Goal: Use online tool/utility: Use online tool/utility

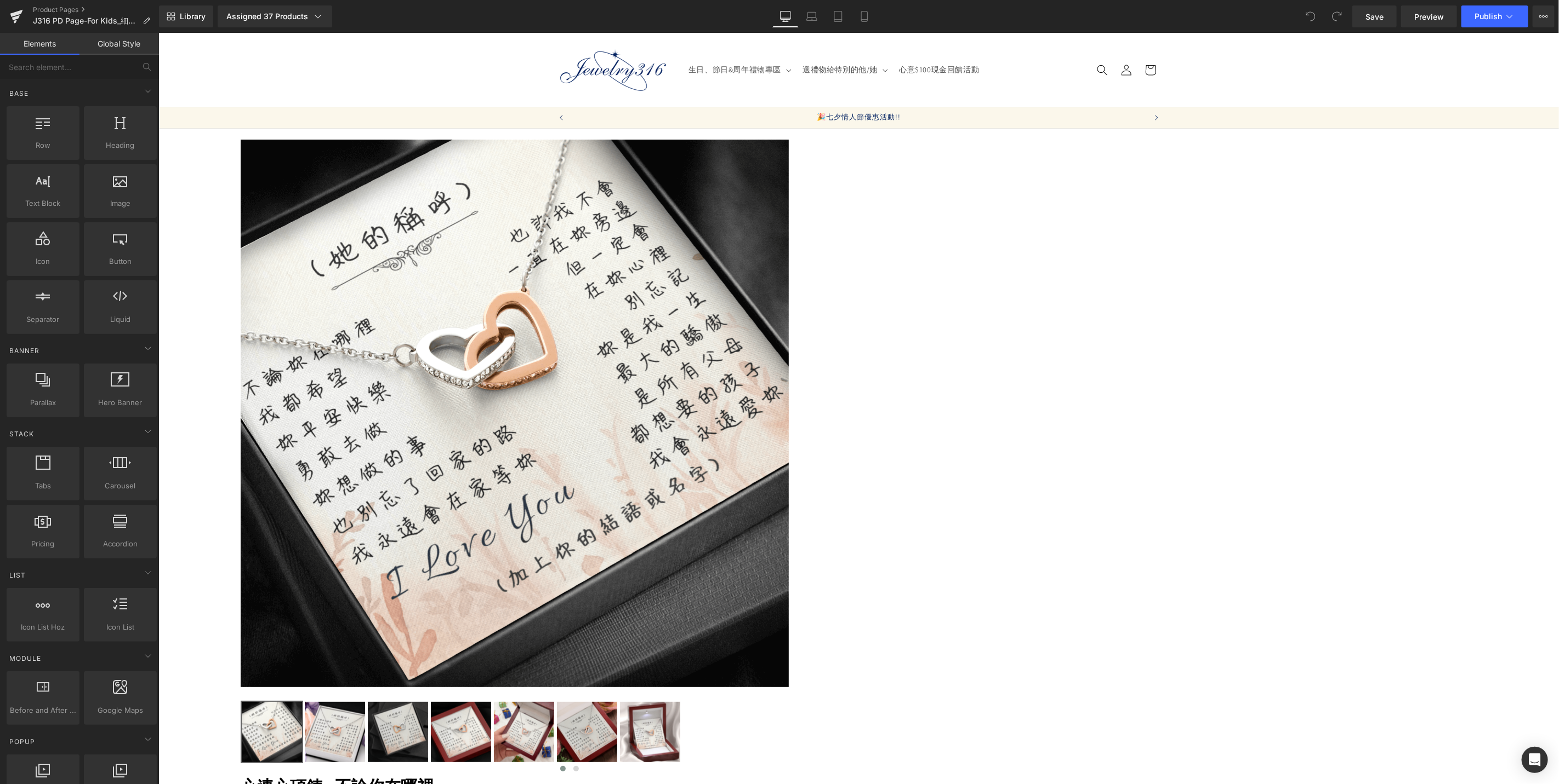
click at [158, 33] on icon at bounding box center [158, 33] width 0 height 0
drag, startPoint x: 1006, startPoint y: 513, endPoint x: 1074, endPoint y: 507, distance: 68.3
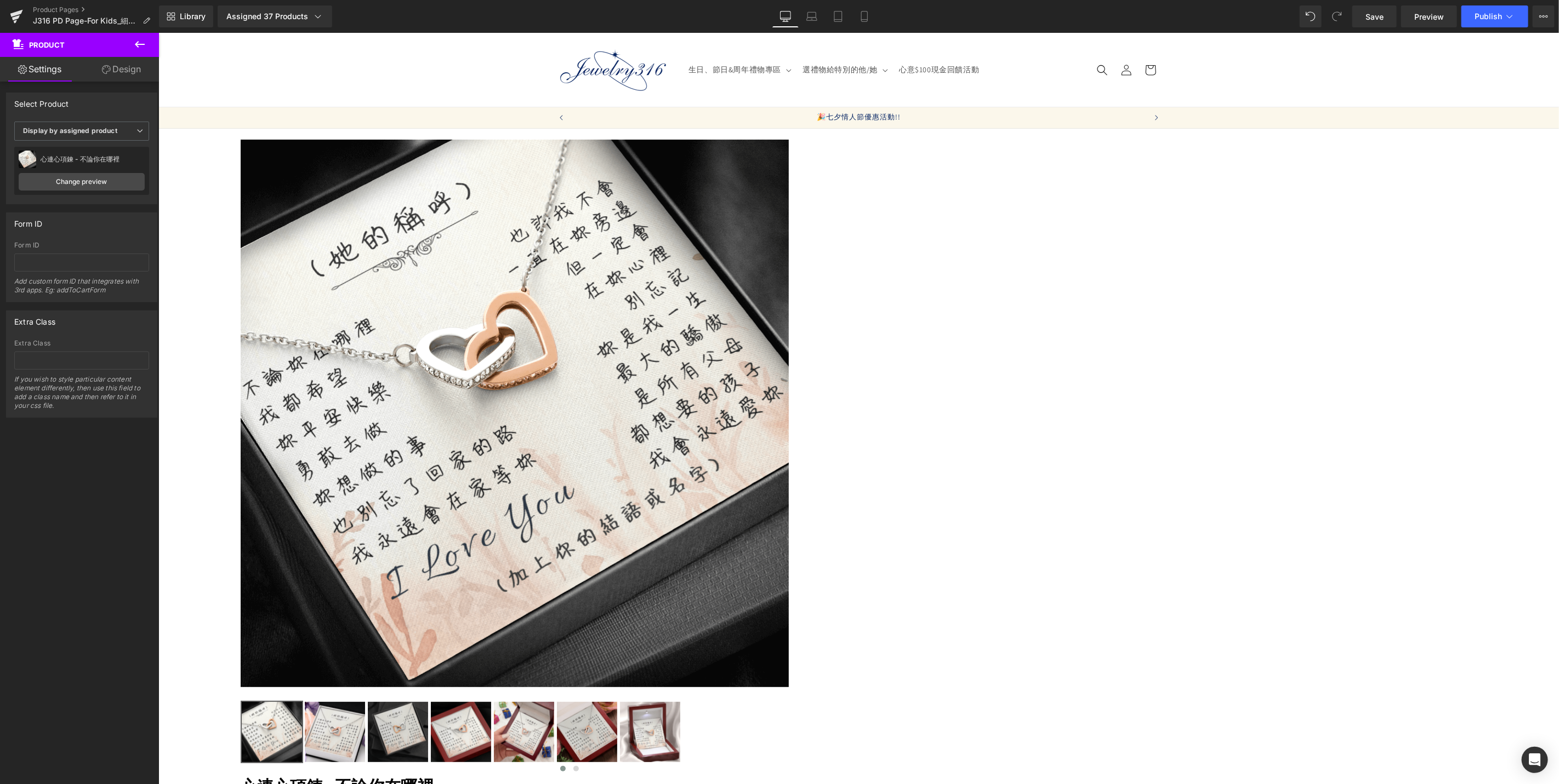
click at [158, 33] on span "Text Block" at bounding box center [158, 33] width 0 height 0
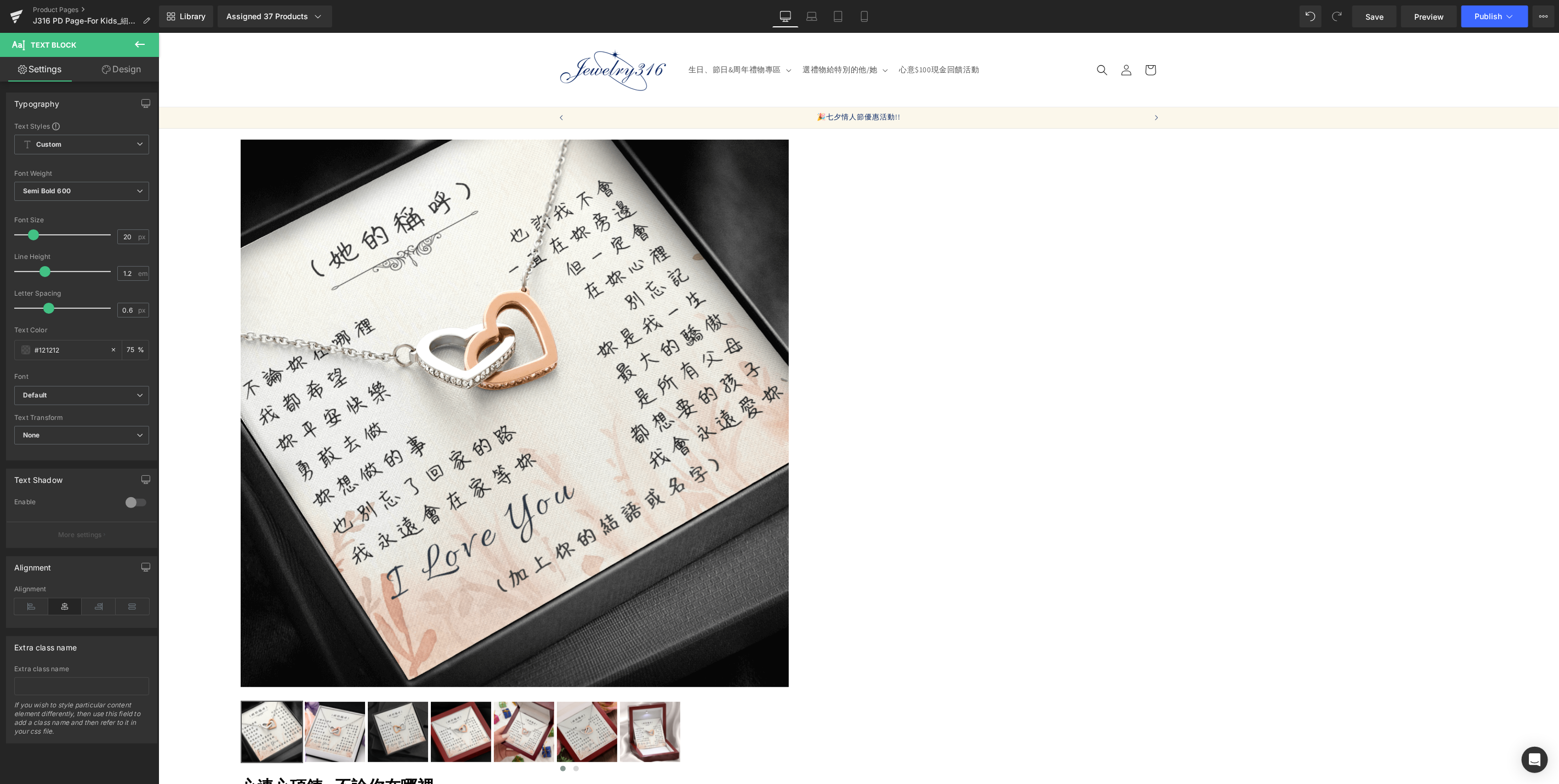
click at [135, 79] on link "Design" at bounding box center [121, 69] width 79 height 25
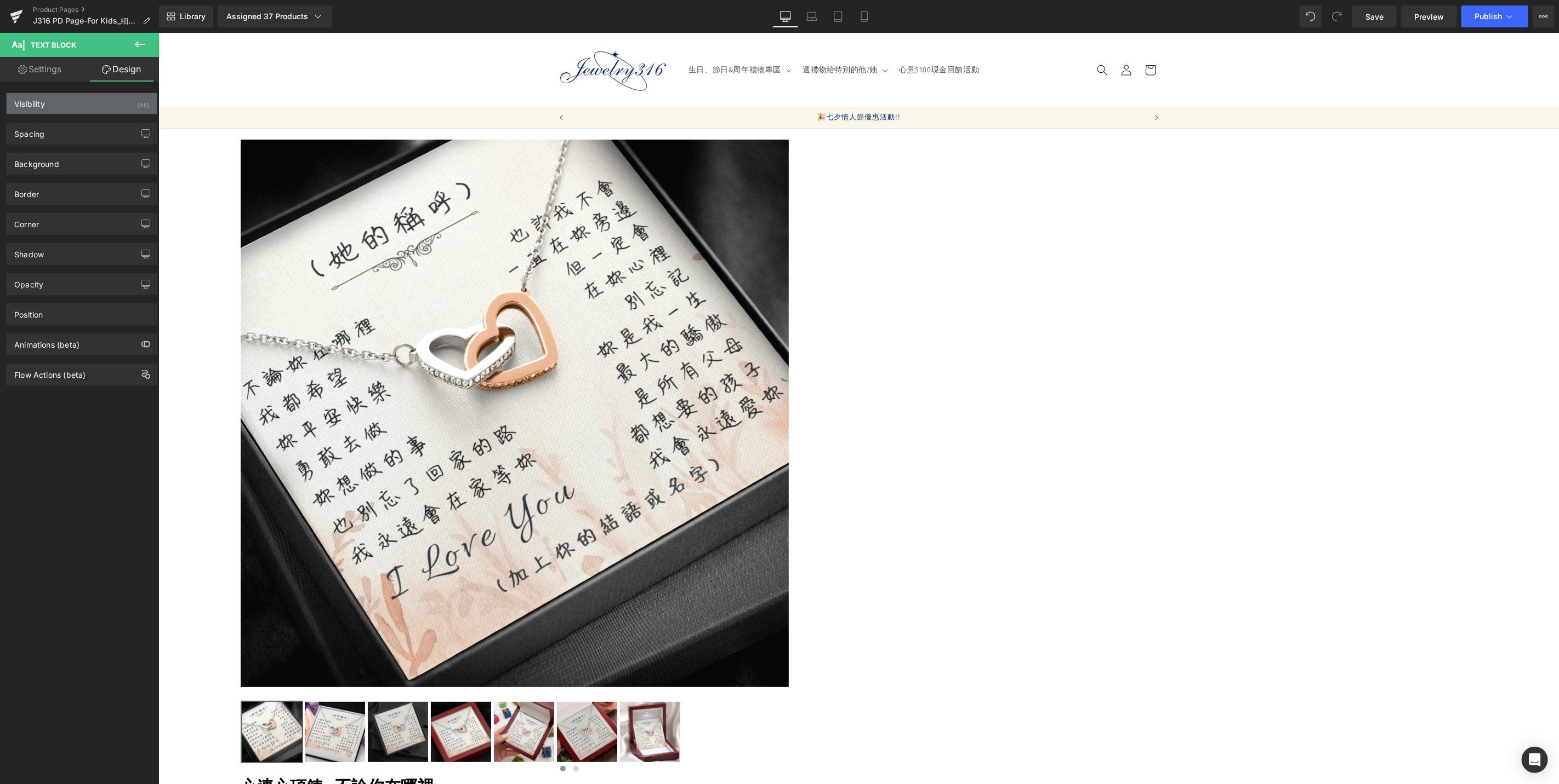
type input "30"
type input "0"
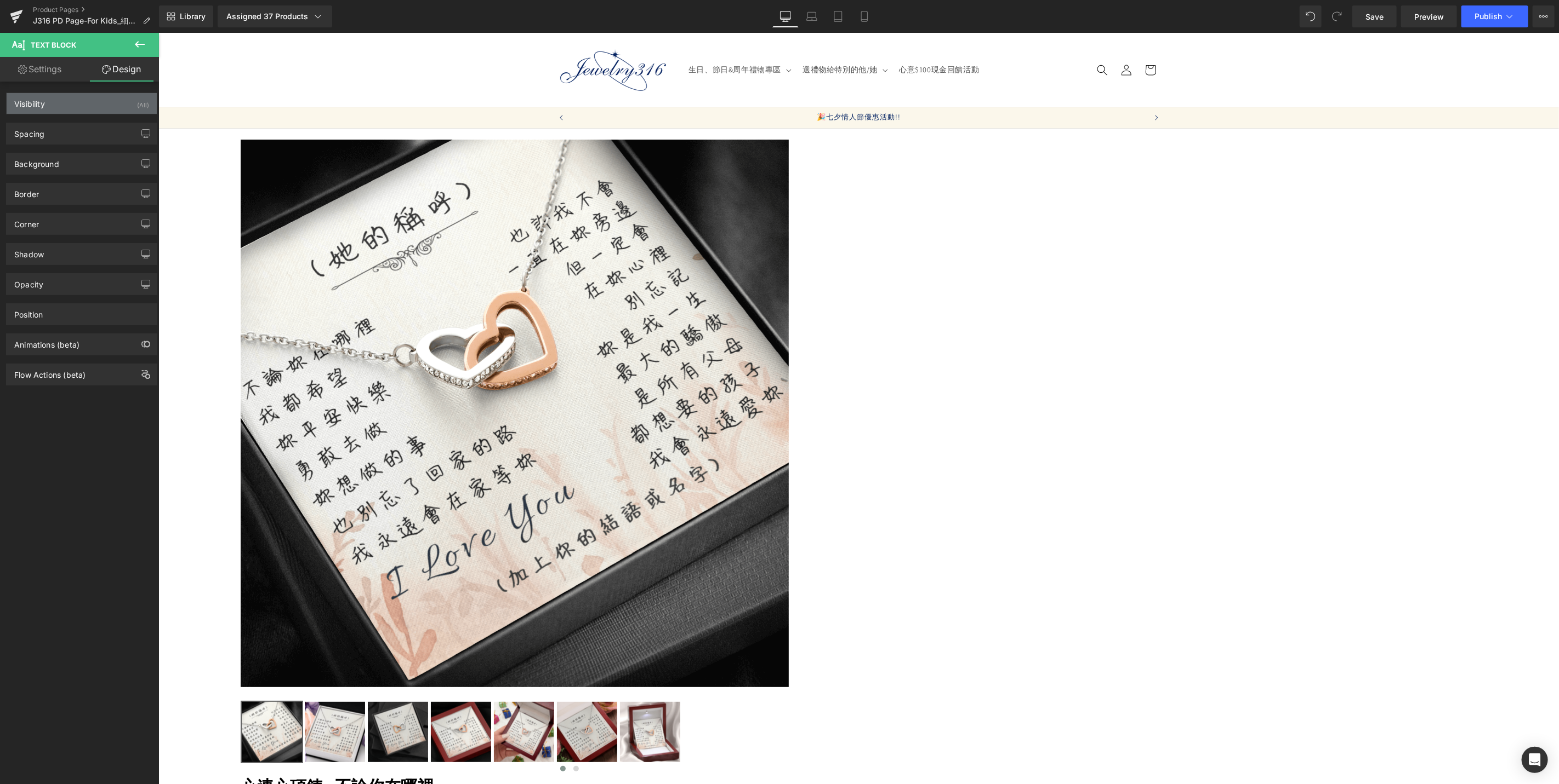
type input "0"
click at [100, 129] on div "Spacing" at bounding box center [82, 134] width 150 height 21
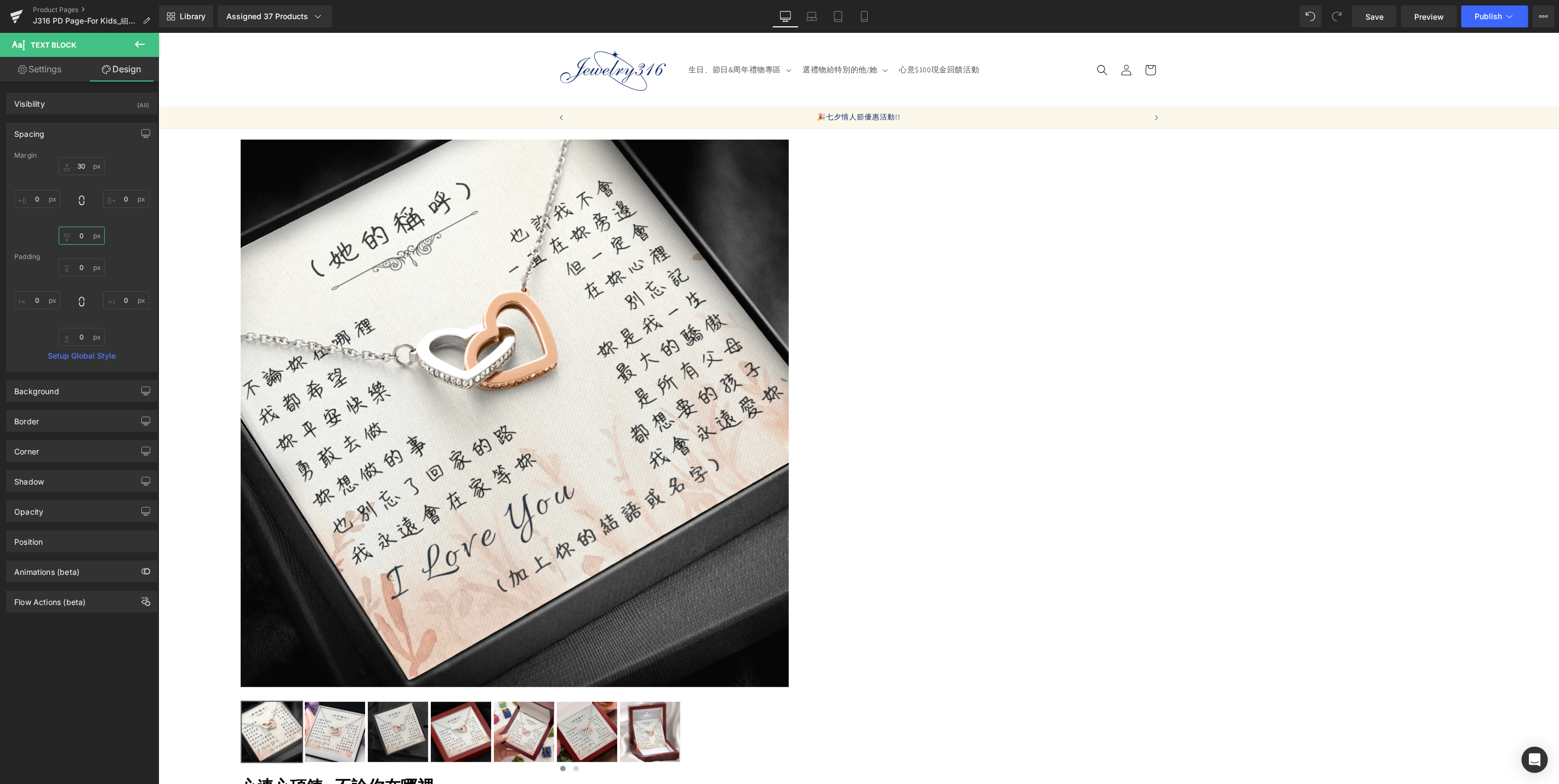
click at [81, 243] on input "0" at bounding box center [82, 235] width 46 height 18
click at [81, 243] on input "10" at bounding box center [82, 235] width 46 height 18
type input "5"
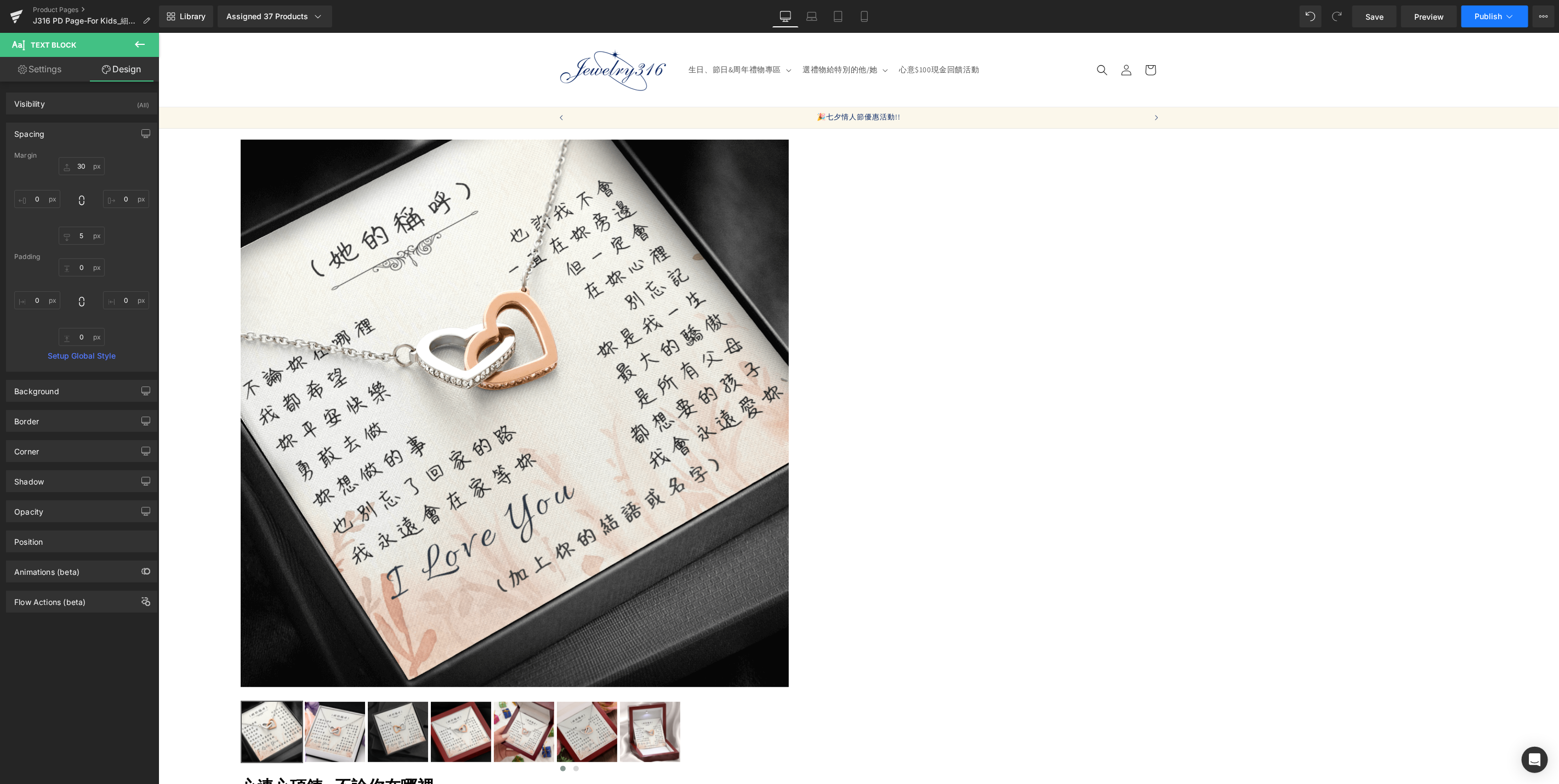
click at [1492, 16] on span "Publish" at bounding box center [1488, 16] width 27 height 9
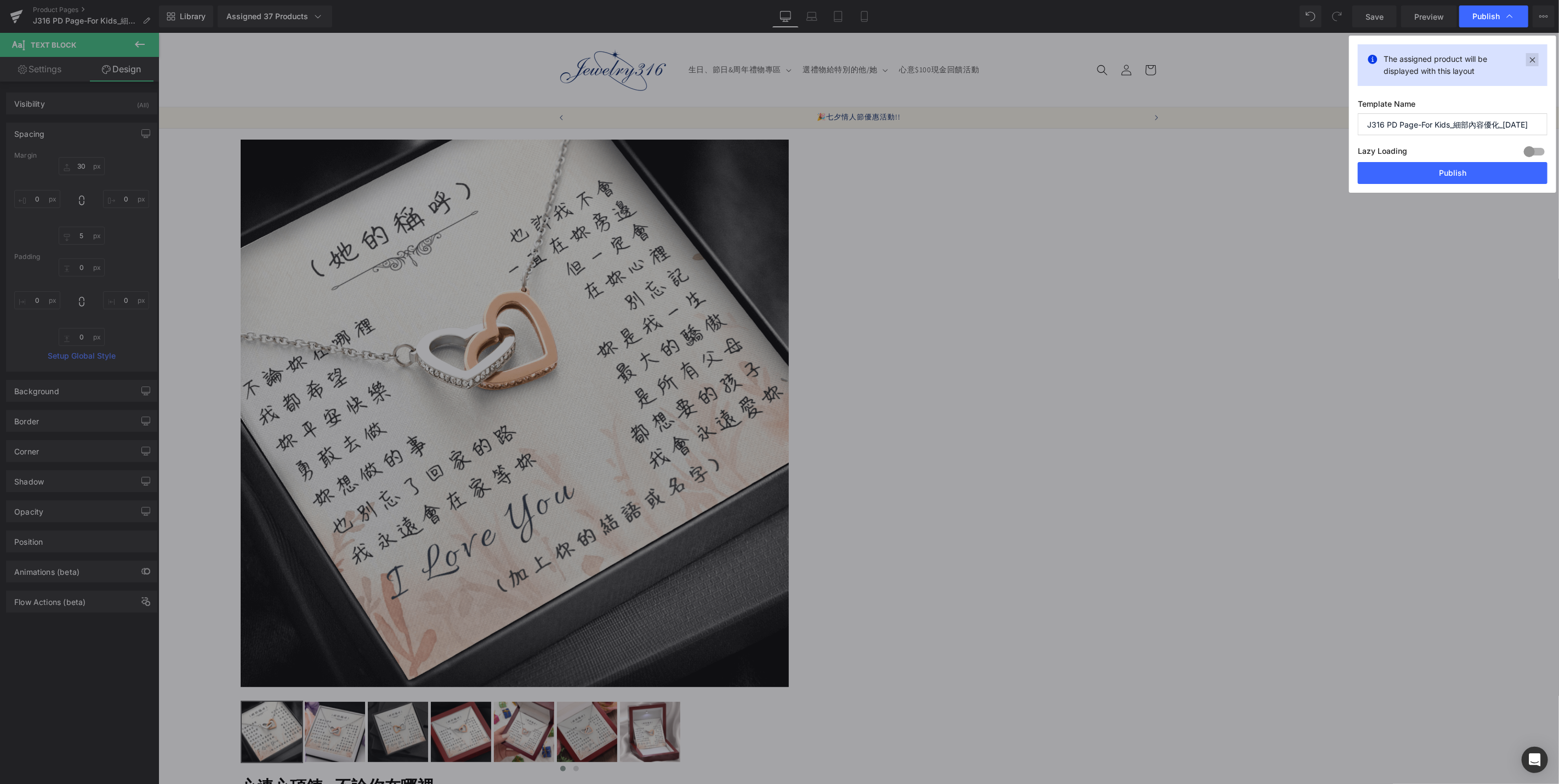
click at [1533, 57] on icon at bounding box center [1531, 60] width 13 height 13
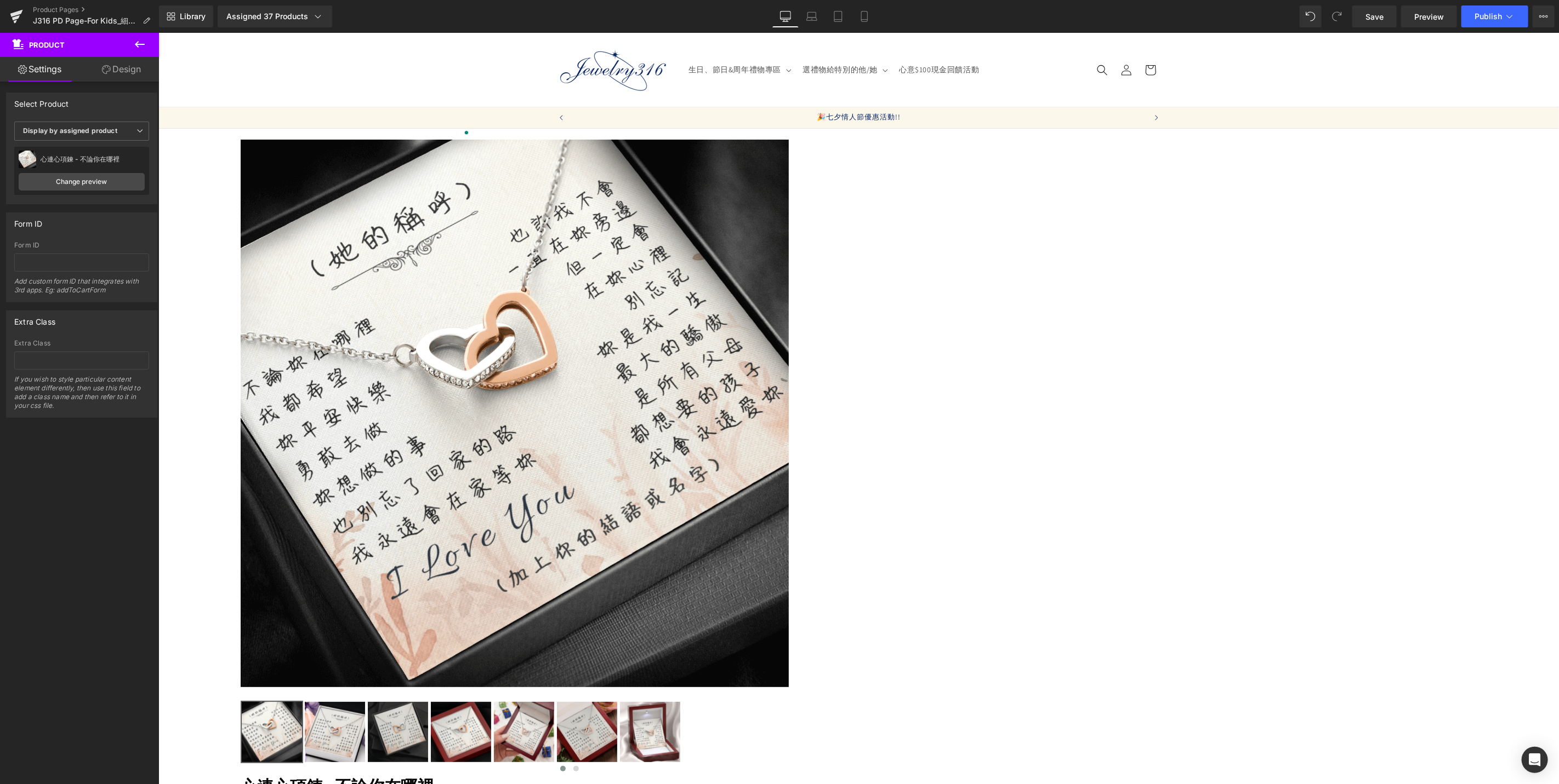
click at [158, 33] on span "Text Block" at bounding box center [158, 33] width 0 height 0
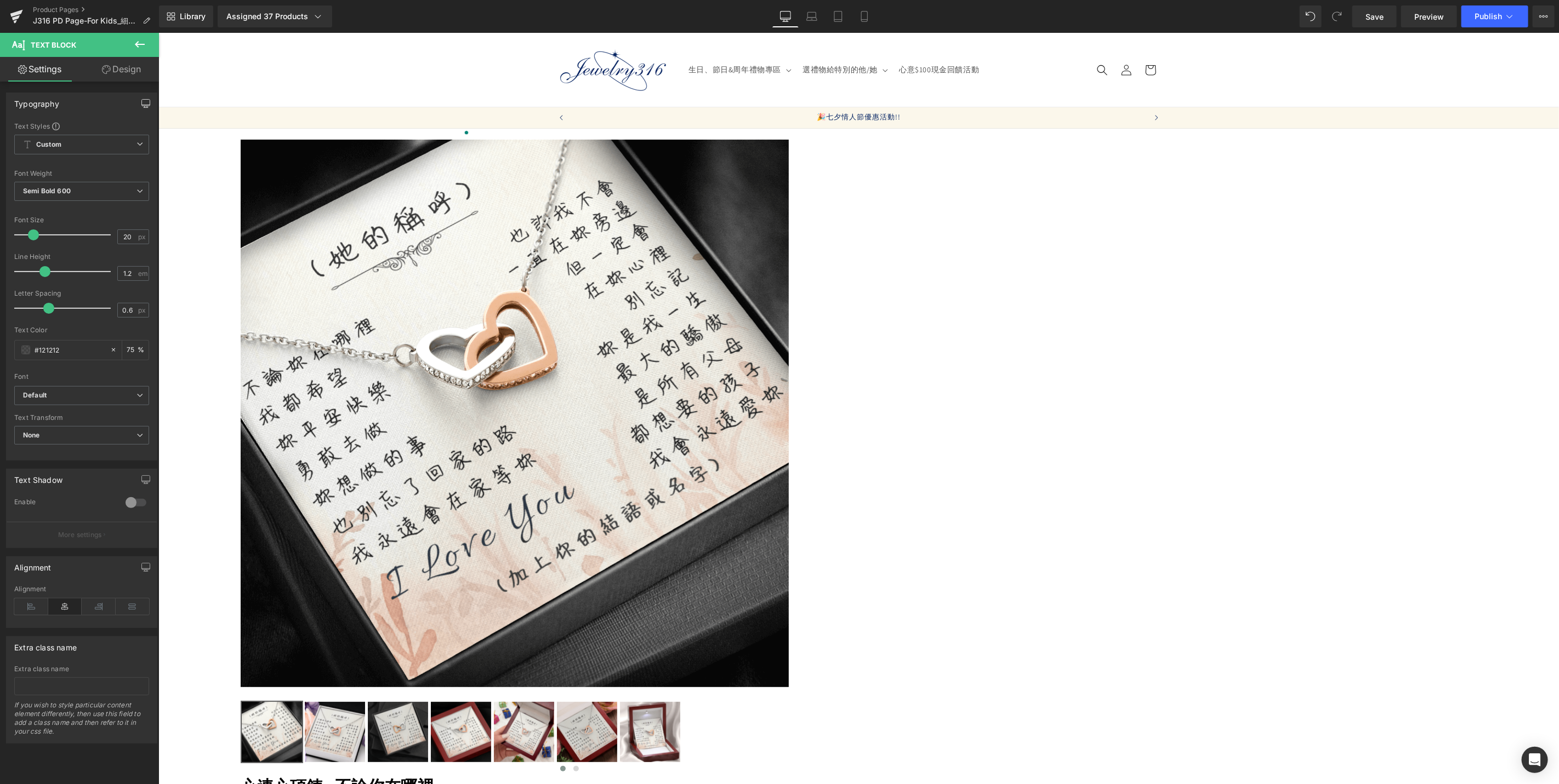
click at [143, 102] on icon "button" at bounding box center [145, 103] width 9 height 9
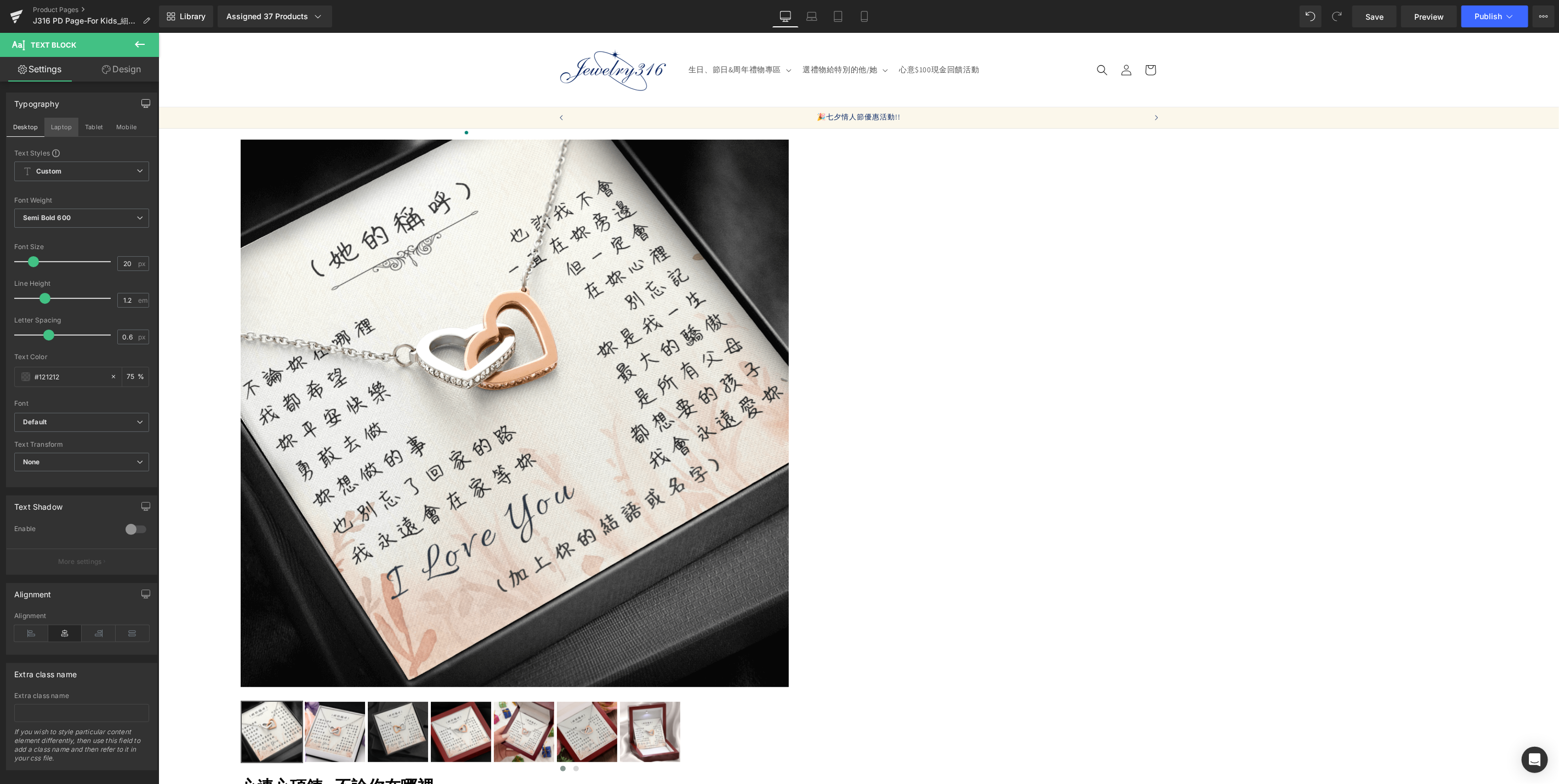
click at [62, 130] on button "Laptop" at bounding box center [61, 126] width 34 height 18
type input "75"
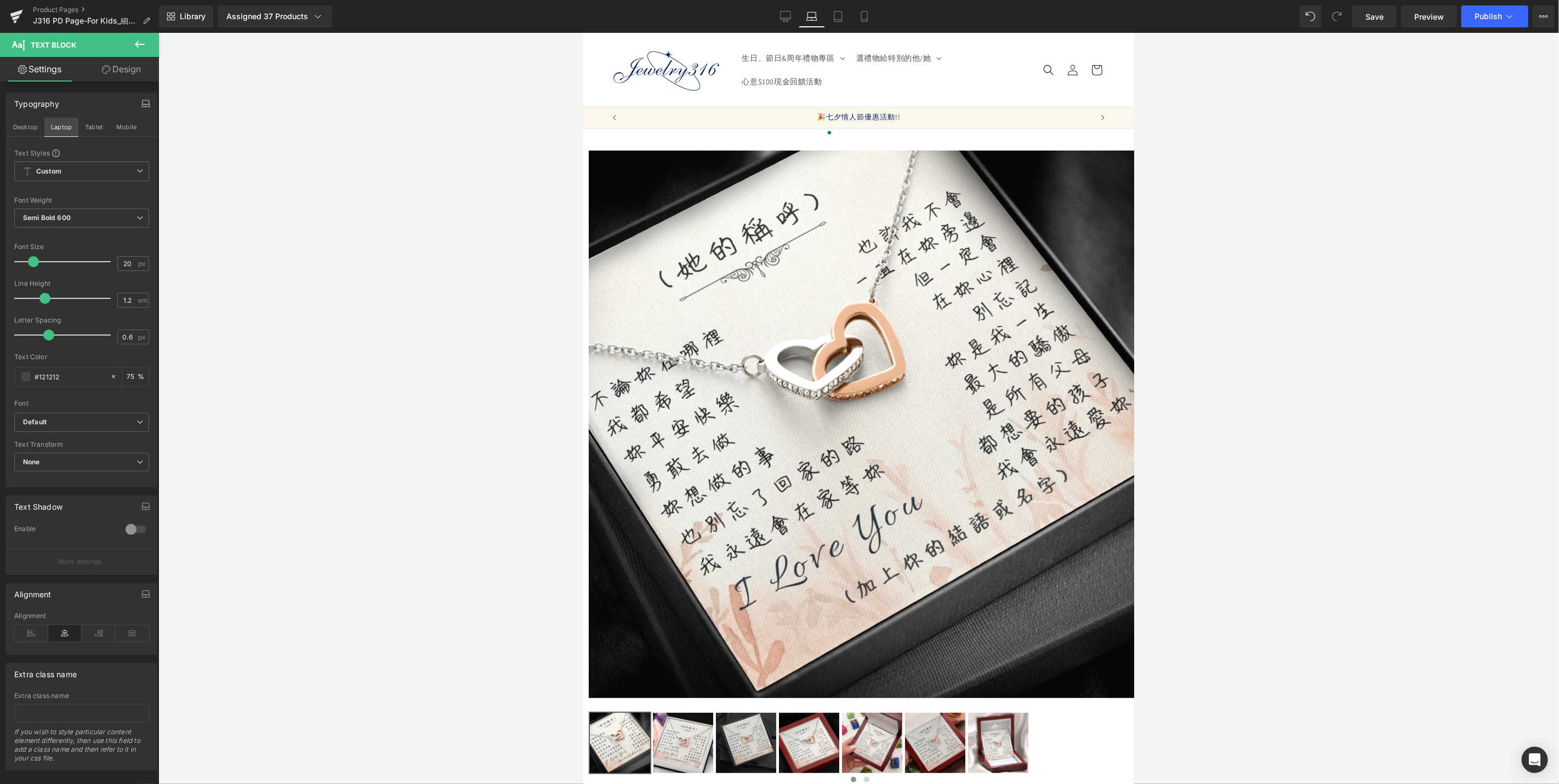
scroll to position [226, 0]
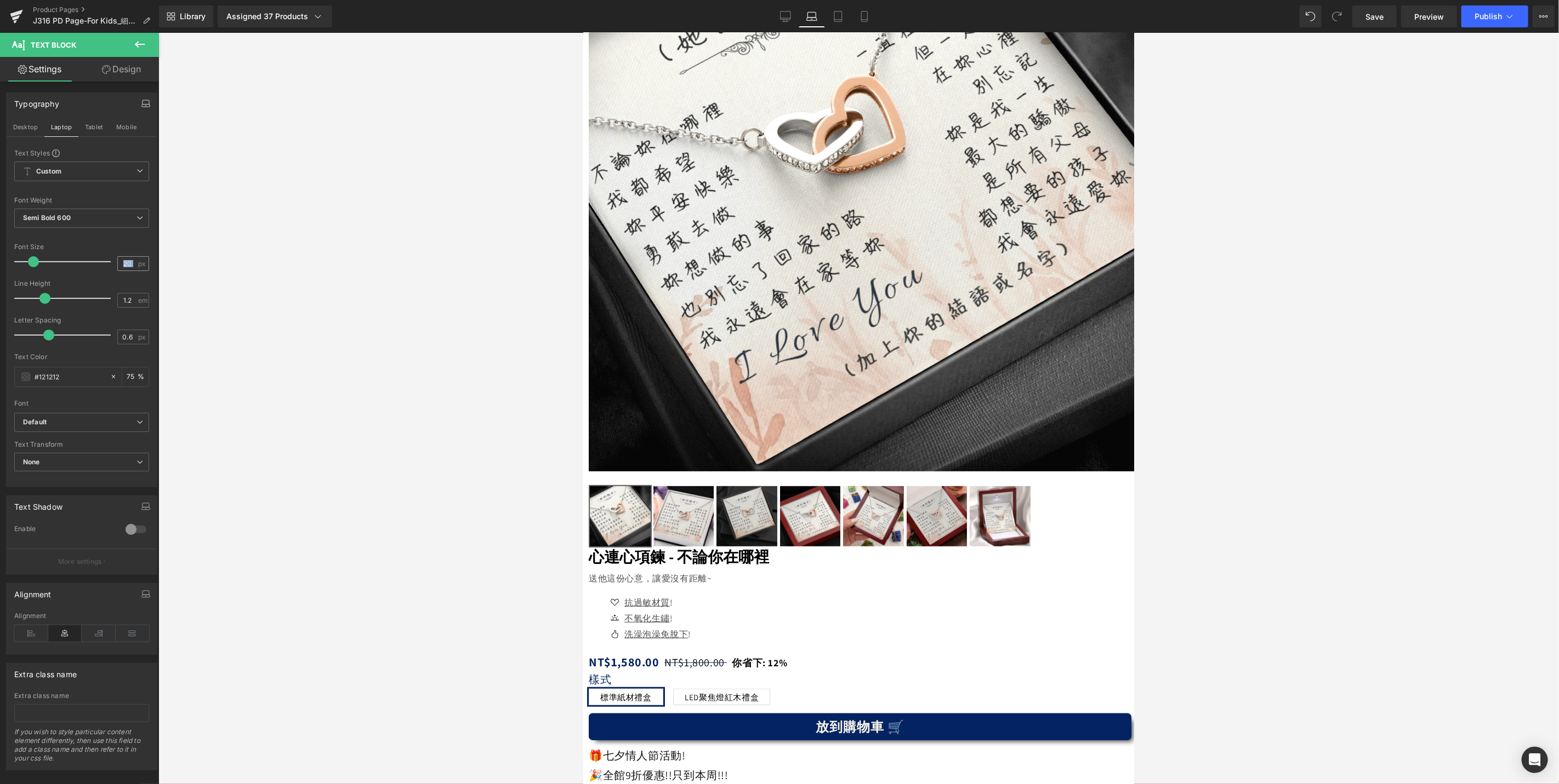
click at [132, 262] on div "20 px" at bounding box center [133, 263] width 32 height 14
drag, startPoint x: 132, startPoint y: 262, endPoint x: 102, endPoint y: 260, distance: 30.1
click at [102, 260] on div "Font Size 20 px" at bounding box center [82, 262] width 135 height 37
click at [94, 128] on button "Tablet" at bounding box center [93, 126] width 31 height 18
type input "20"
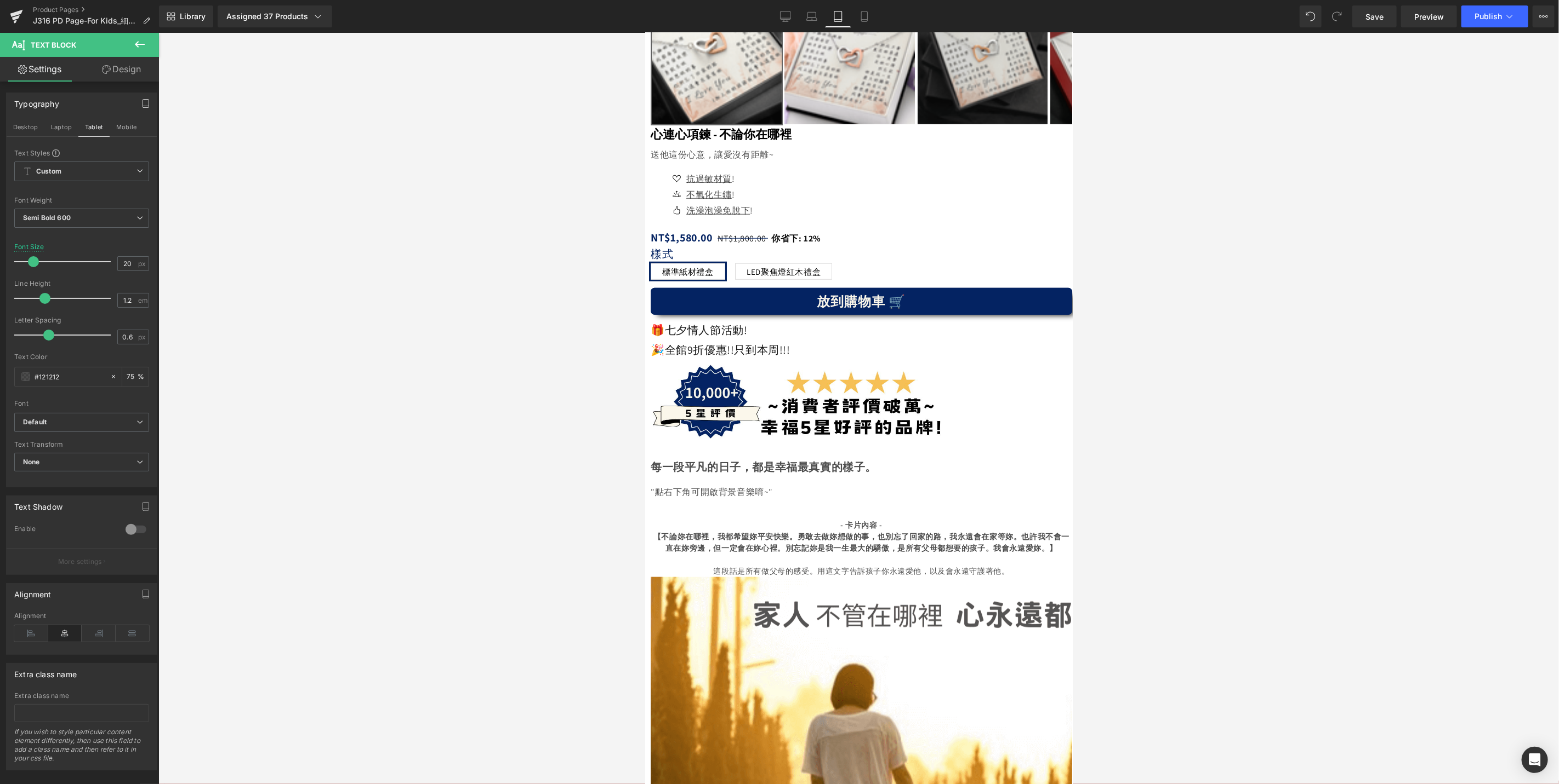
scroll to position [780, 0]
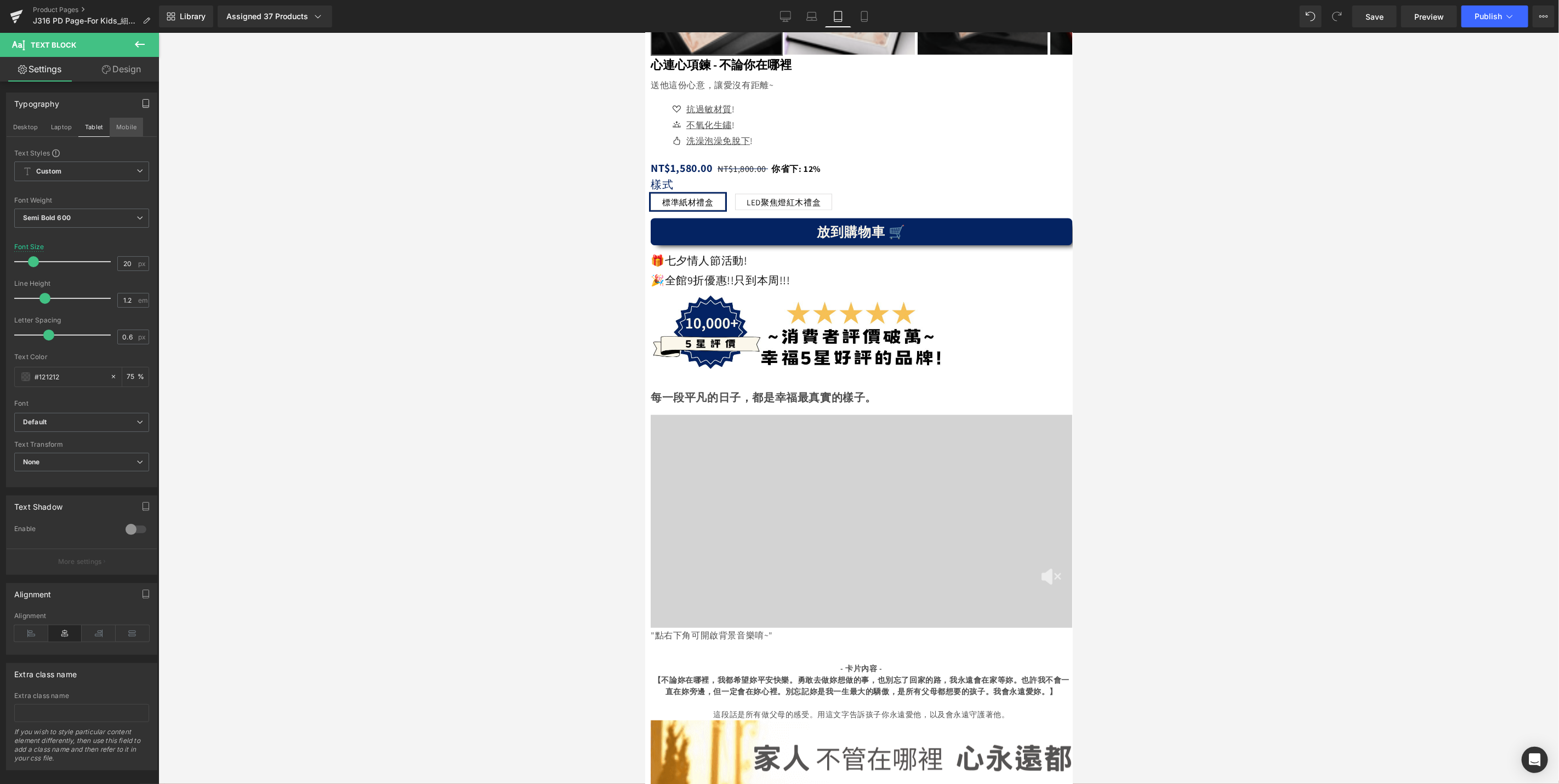
click at [128, 121] on button "Mobile" at bounding box center [126, 126] width 34 height 18
type input "75"
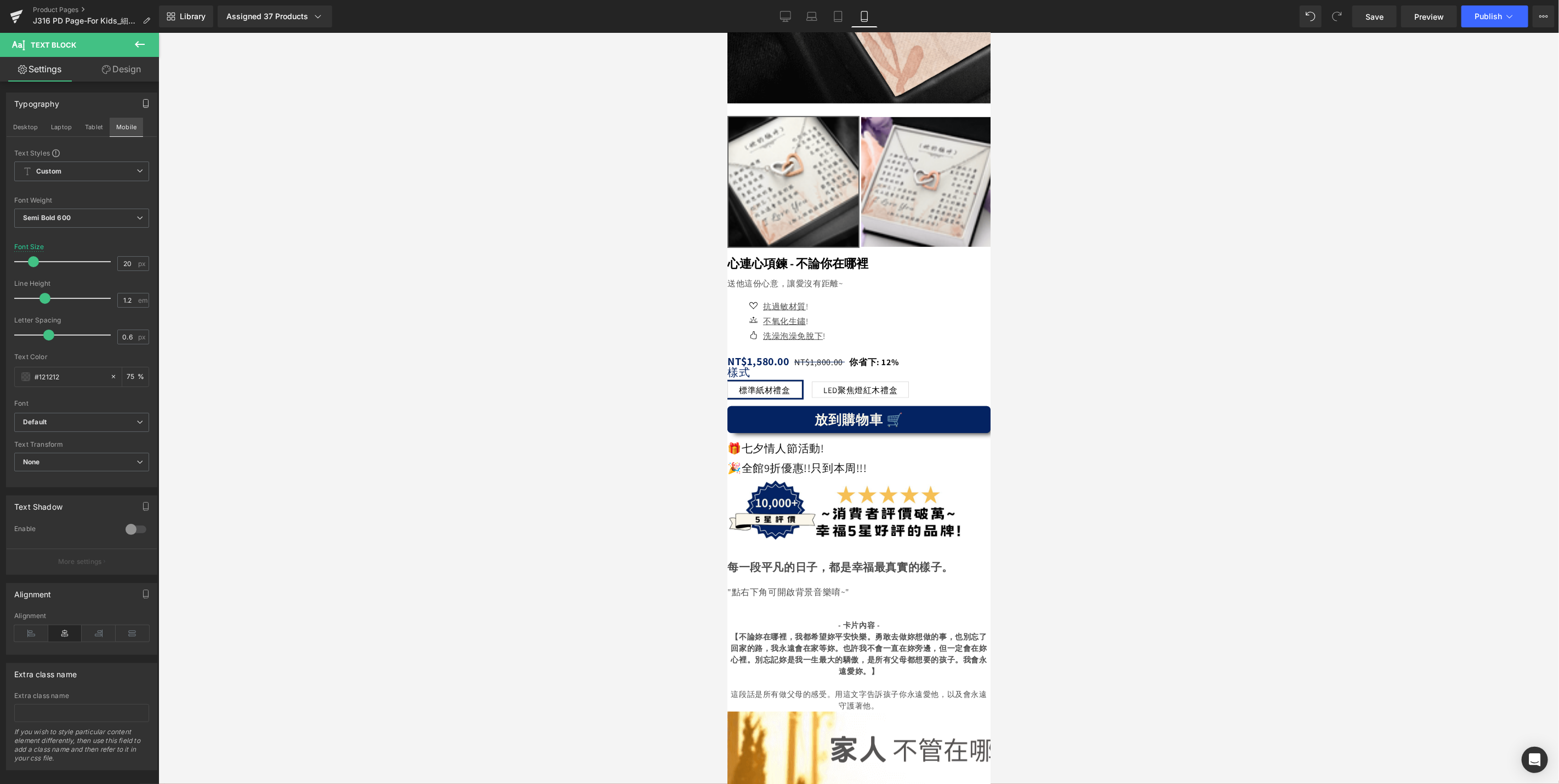
scroll to position [522, 0]
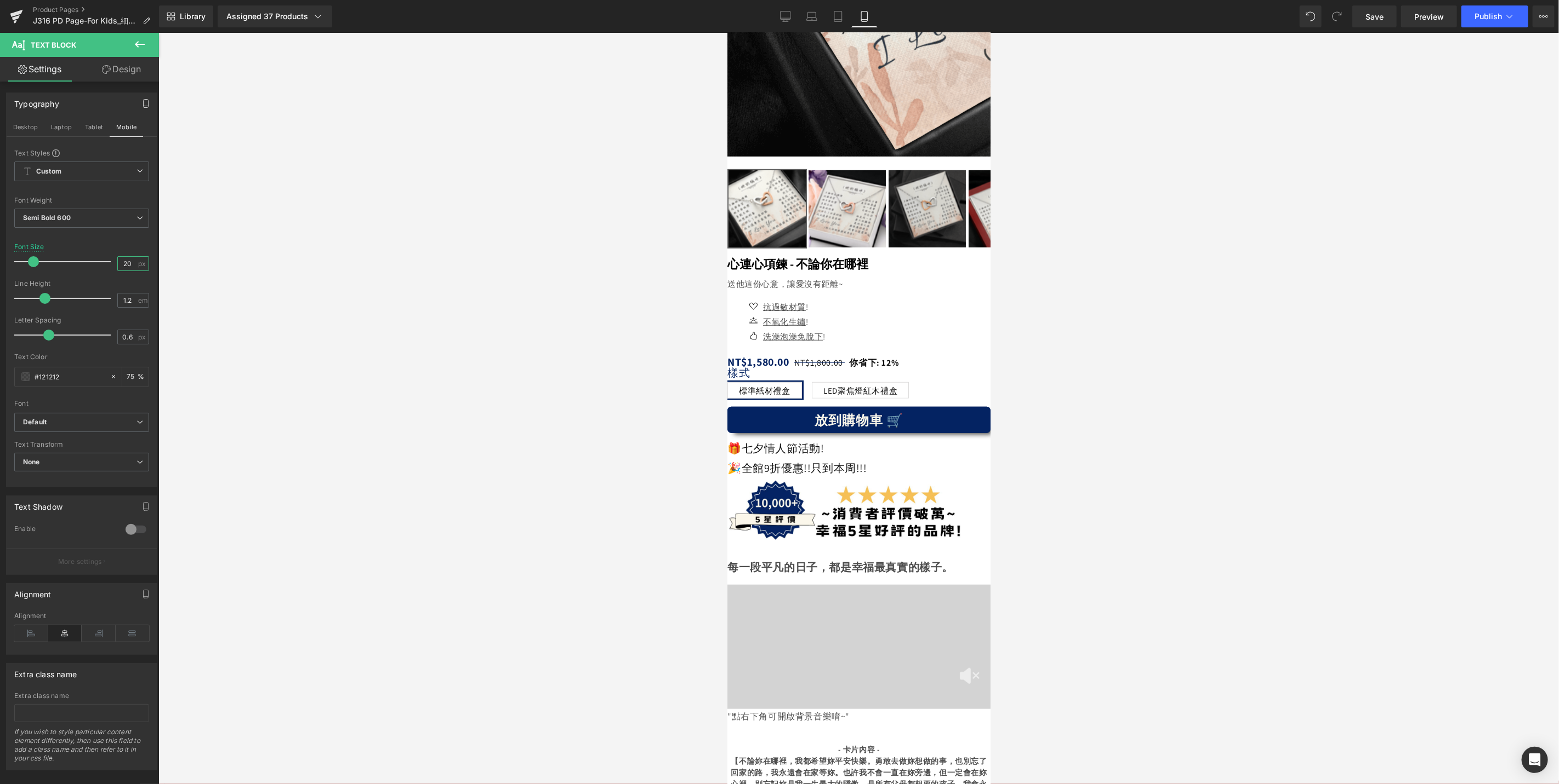
drag, startPoint x: 130, startPoint y: 266, endPoint x: 75, endPoint y: 267, distance: 55.0
click at [75, 267] on div "Font Size 20 px" at bounding box center [82, 262] width 135 height 37
type input "16"
click at [1493, 21] on button "Publish" at bounding box center [1493, 16] width 66 height 22
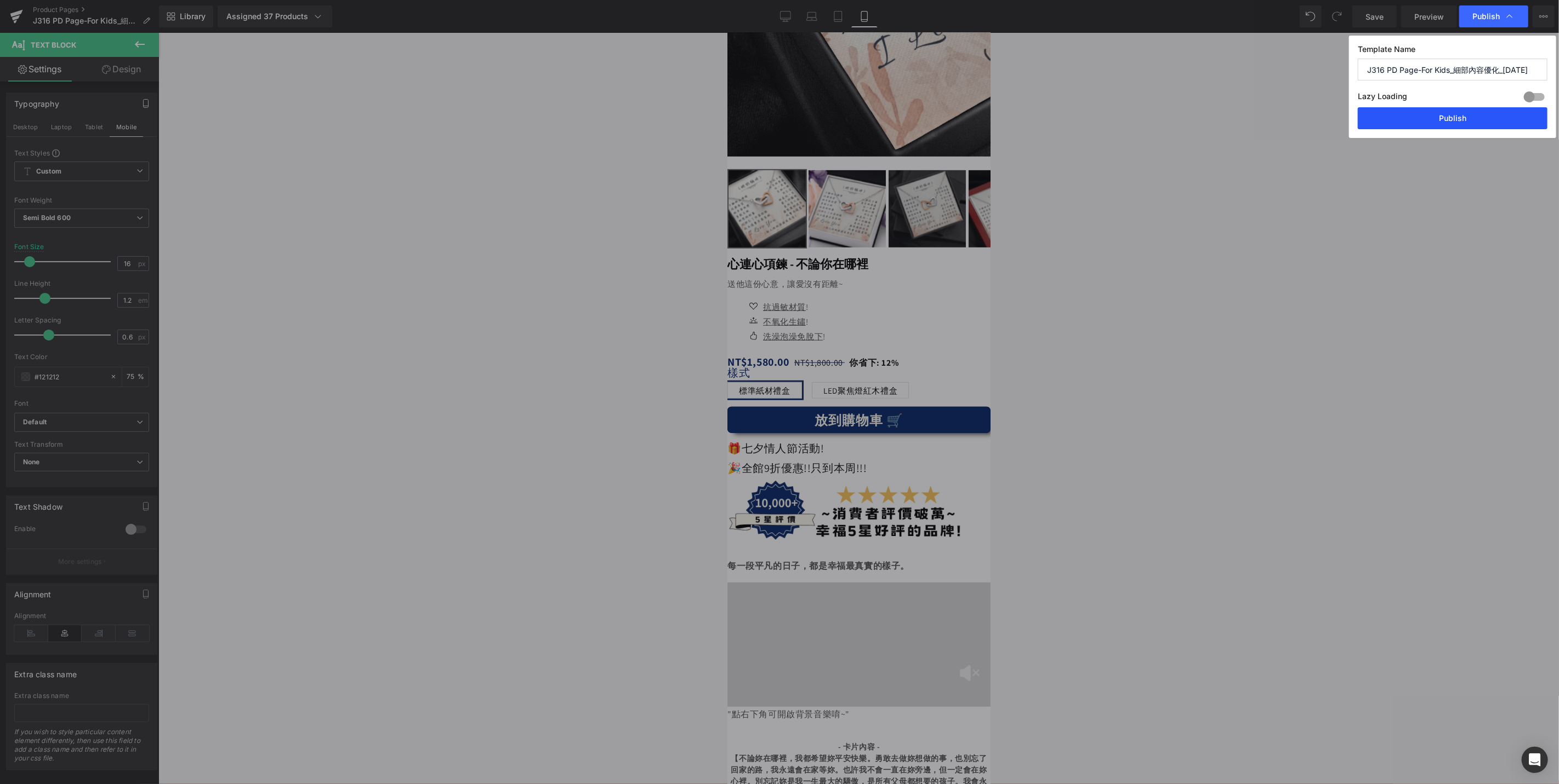
click at [1464, 118] on button "Publish" at bounding box center [1452, 118] width 190 height 22
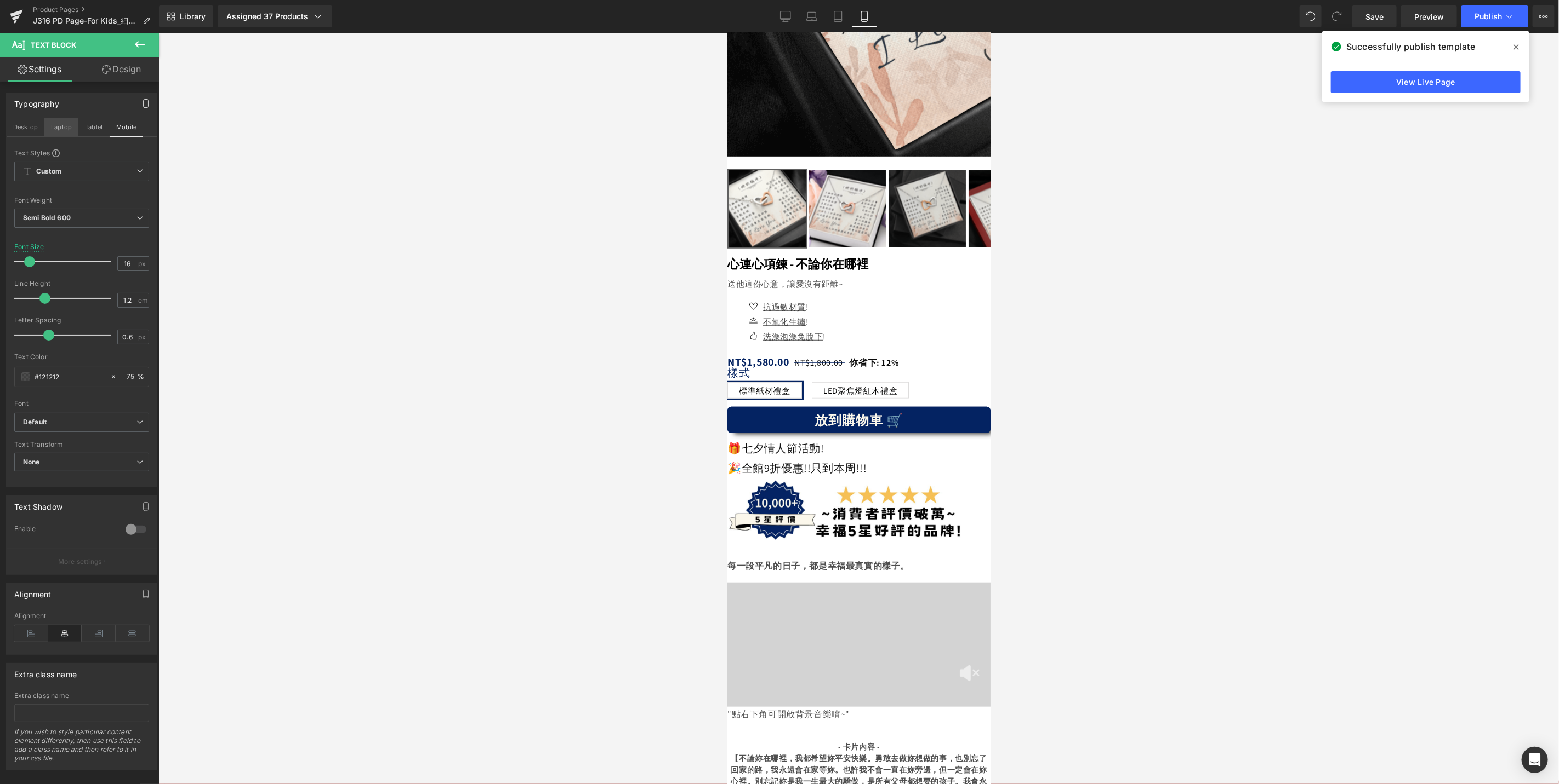
click at [67, 127] on button "Laptop" at bounding box center [61, 126] width 34 height 18
type input "75"
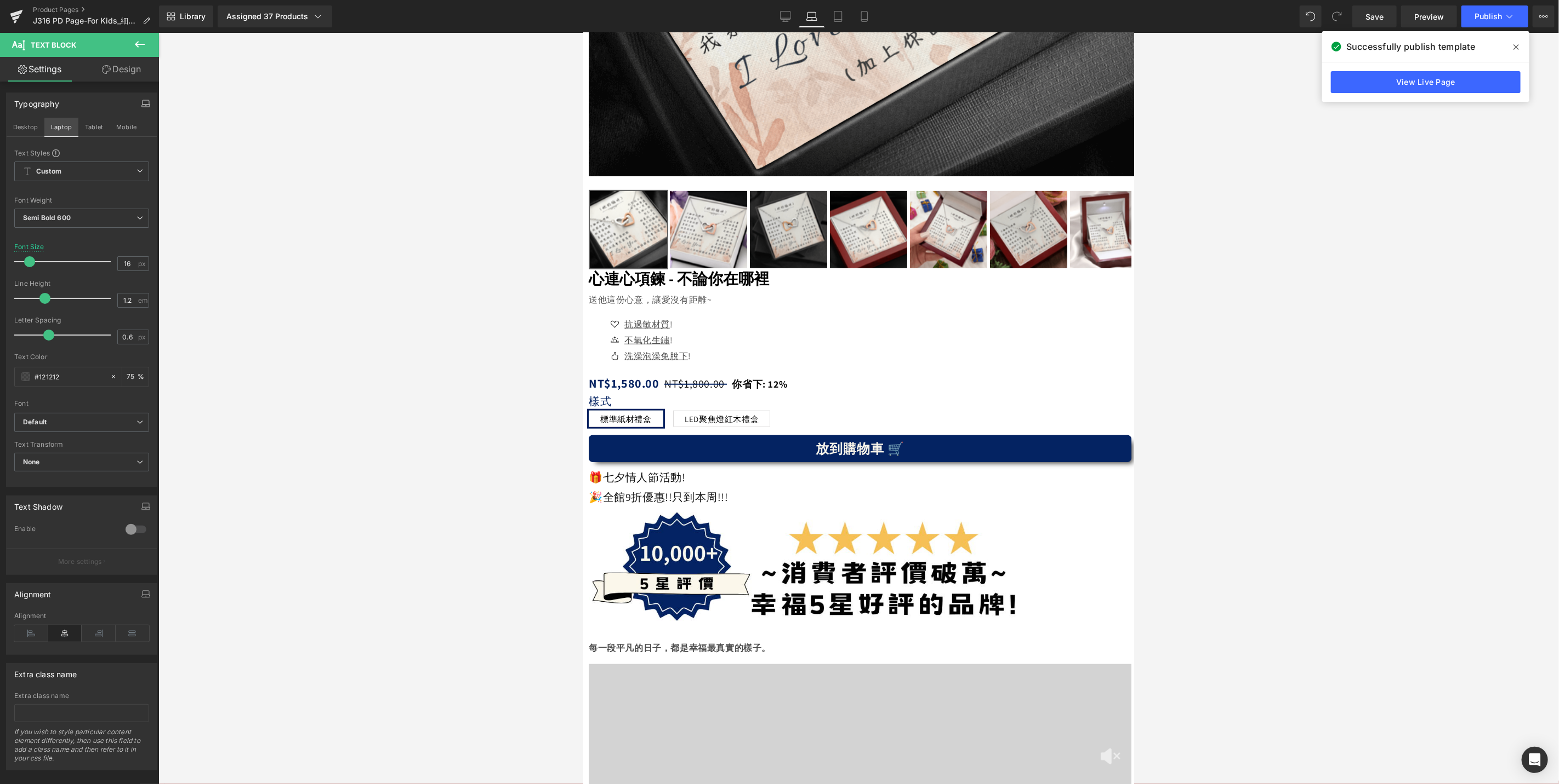
scroll to position [231, 0]
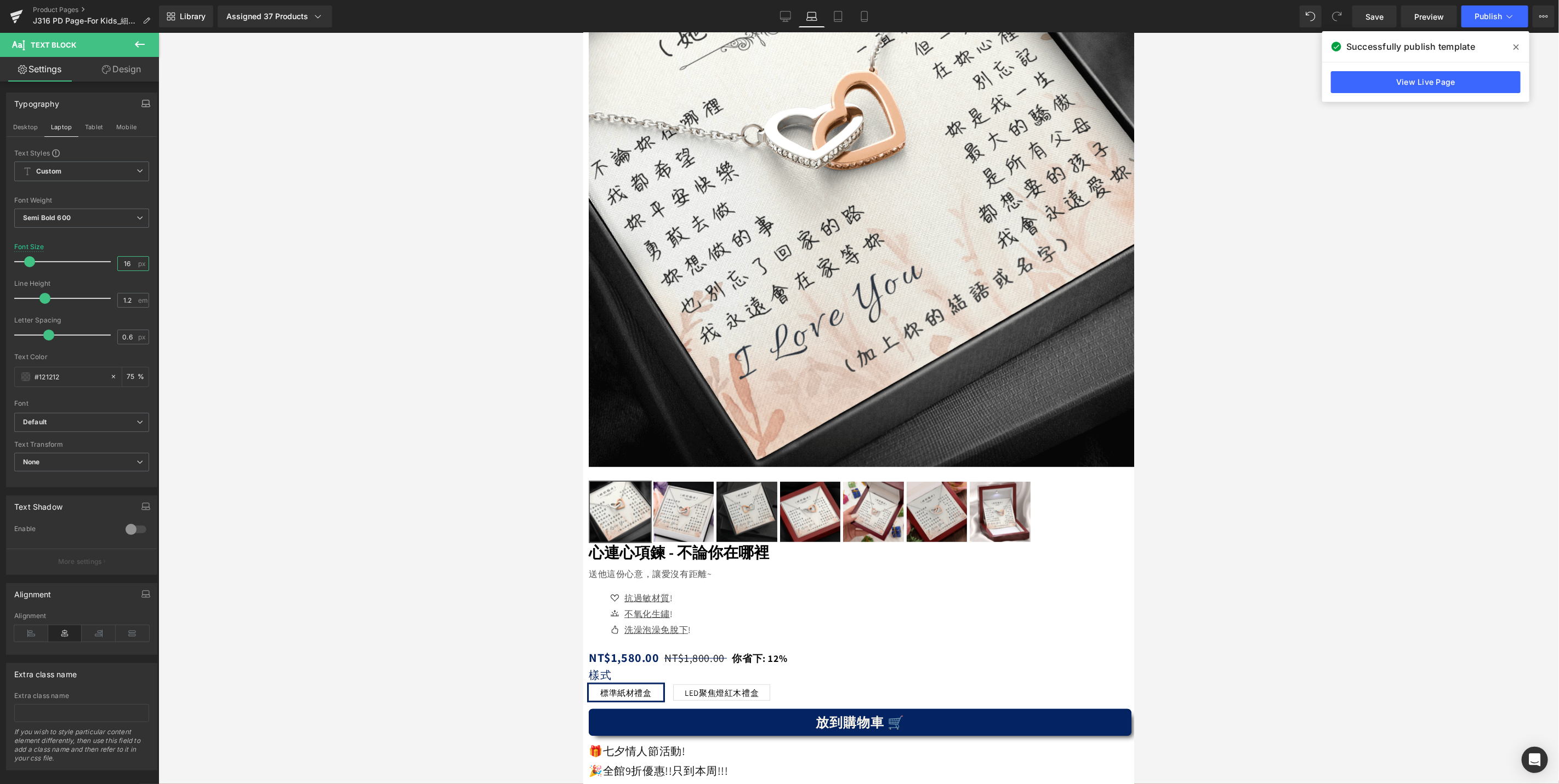
drag, startPoint x: 126, startPoint y: 261, endPoint x: 114, endPoint y: 263, distance: 12.2
click at [118, 263] on input "16" at bounding box center [127, 264] width 19 height 13
type input "20"
click at [30, 124] on button "Desktop" at bounding box center [25, 126] width 38 height 18
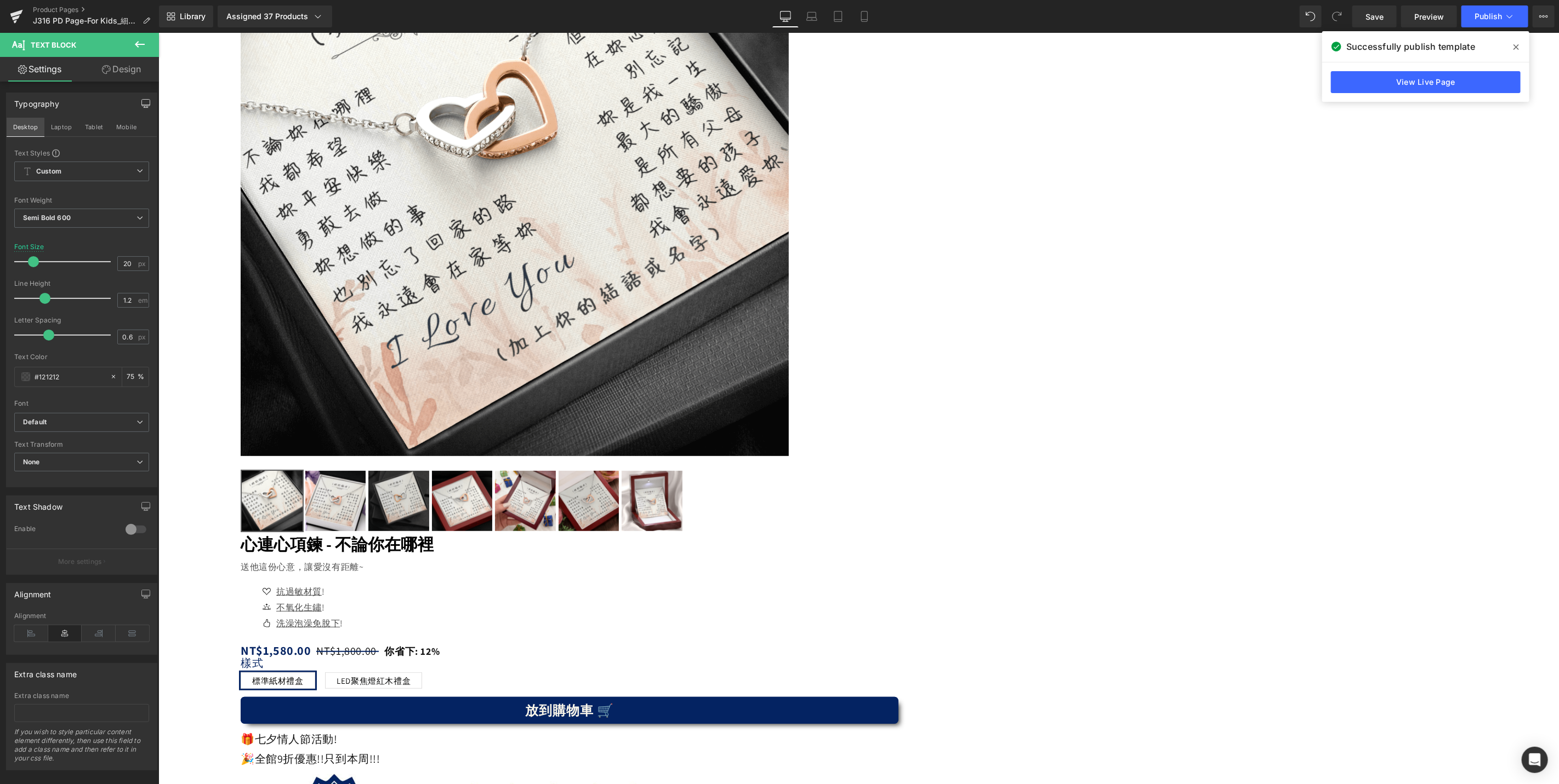
scroll to position [232, 0]
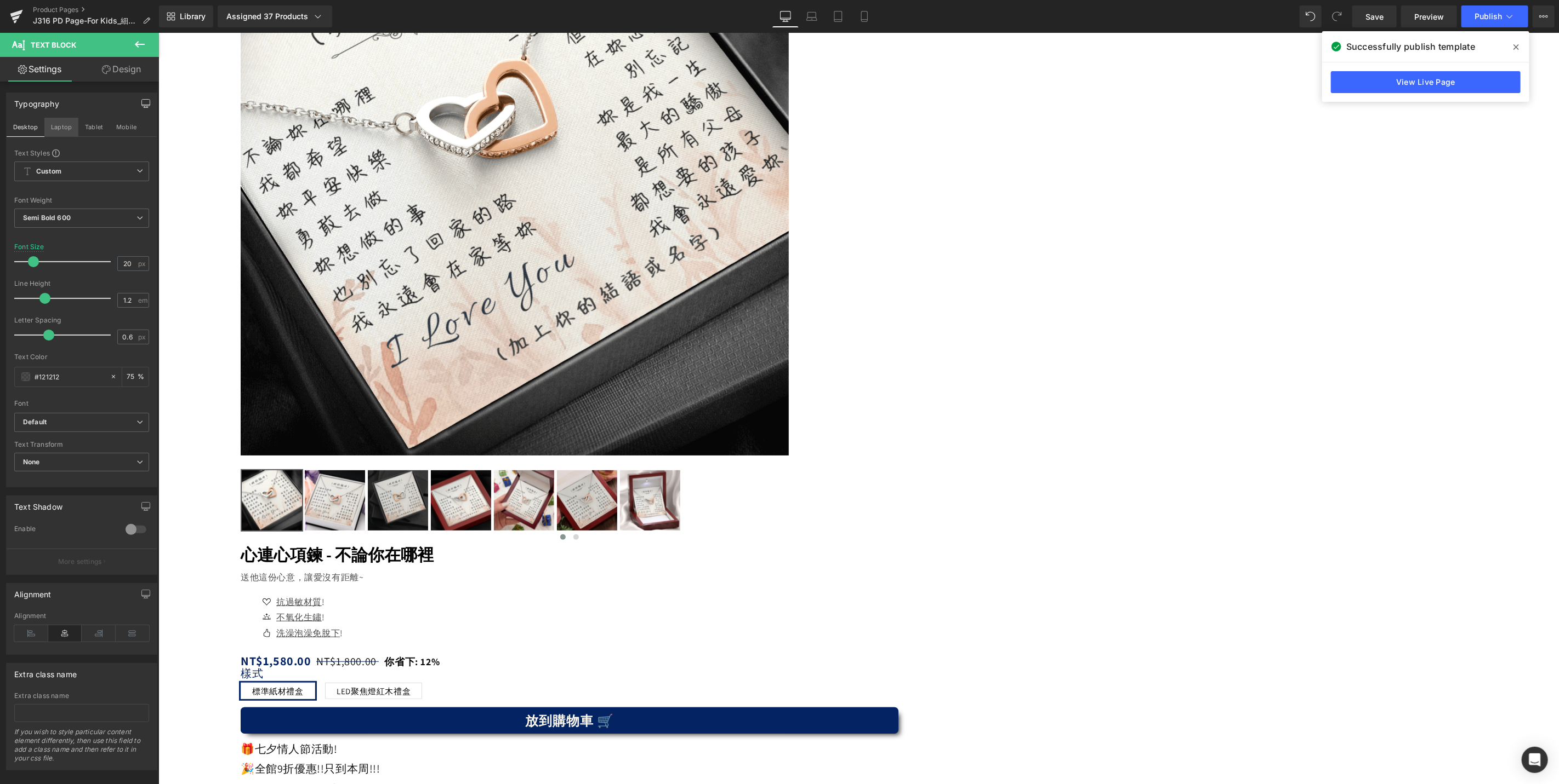
click at [61, 128] on button "Laptop" at bounding box center [61, 126] width 34 height 18
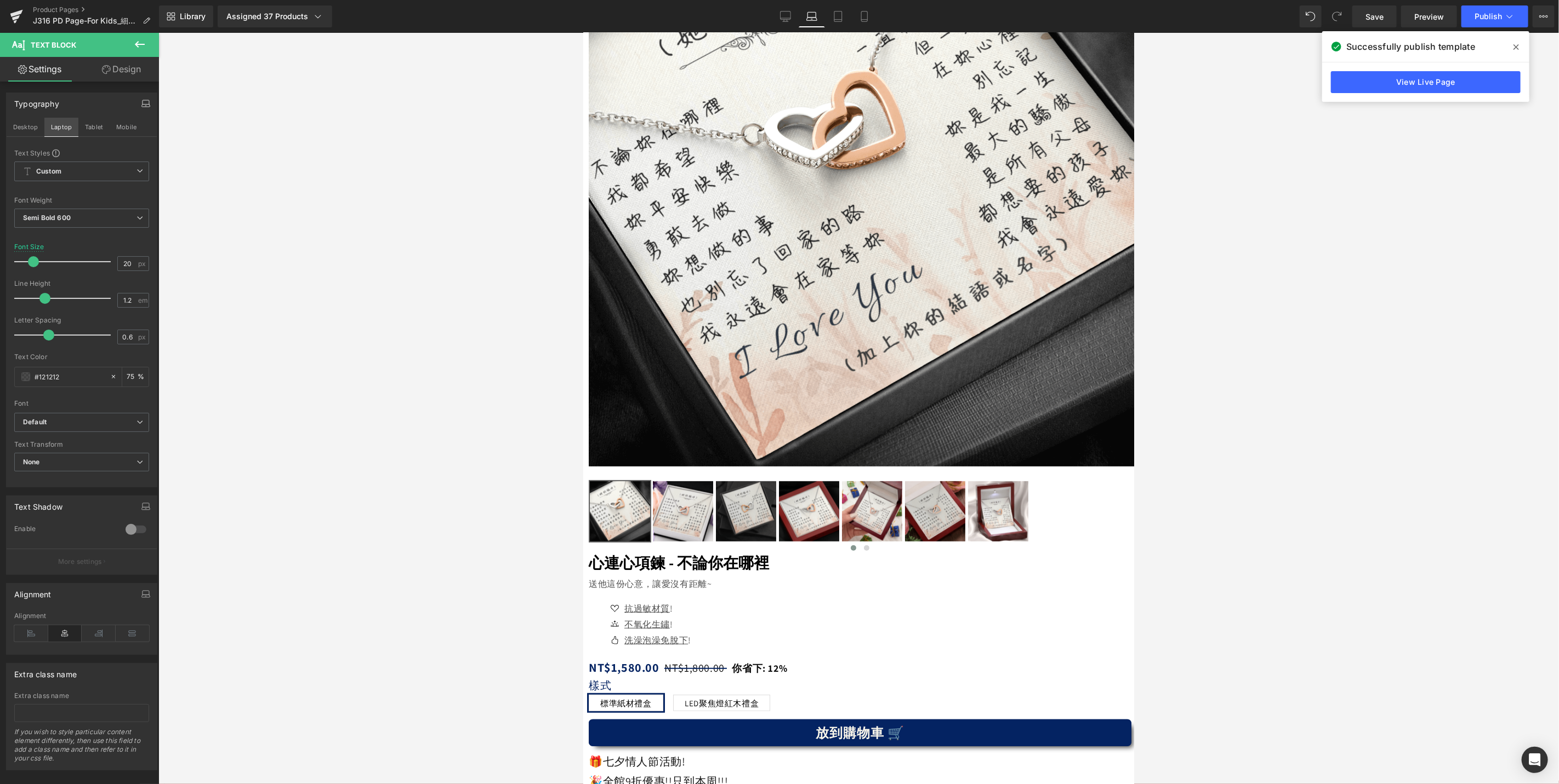
scroll to position [233, 0]
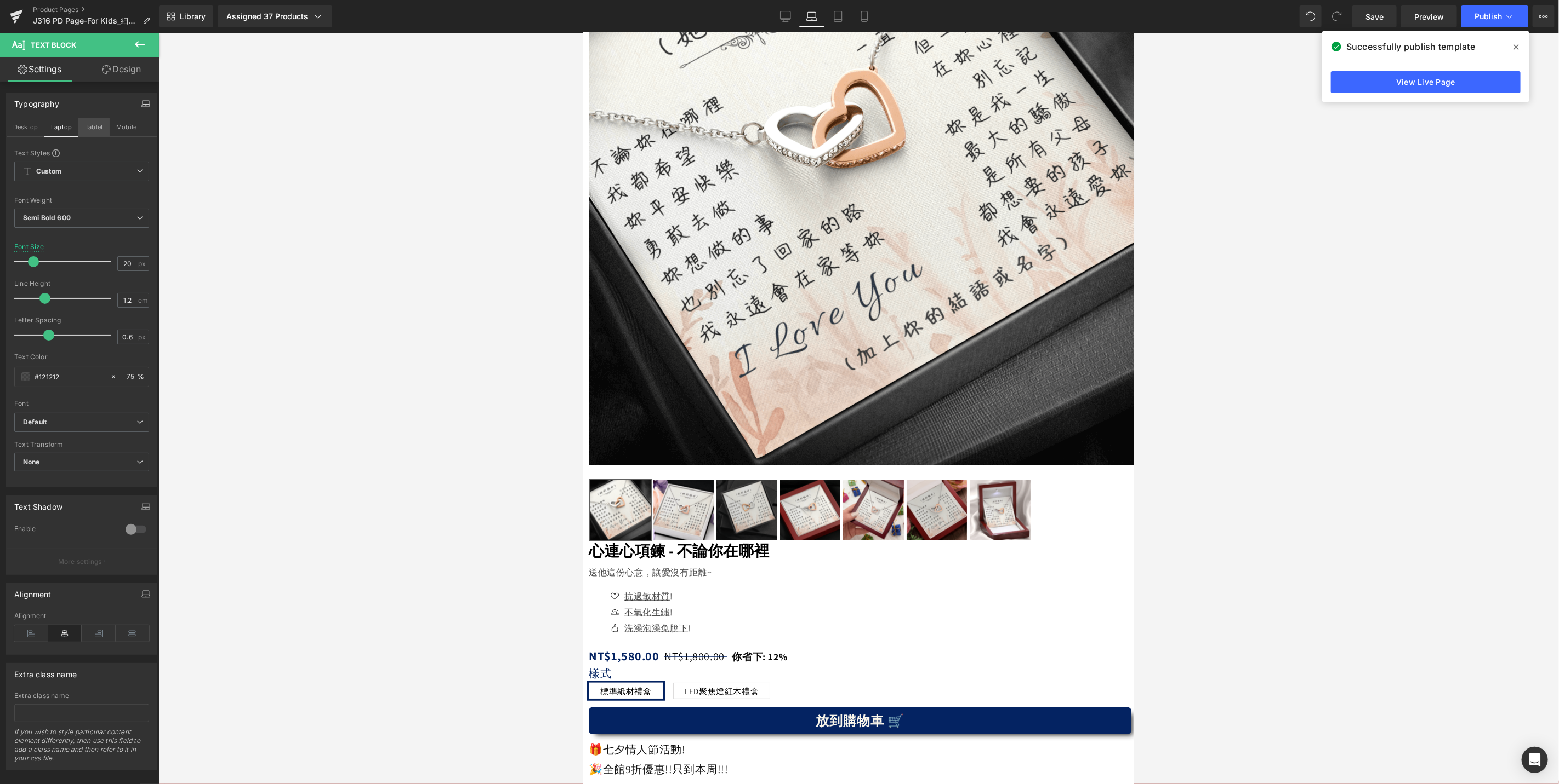
click at [90, 129] on button "Tablet" at bounding box center [93, 126] width 31 height 18
type input "75"
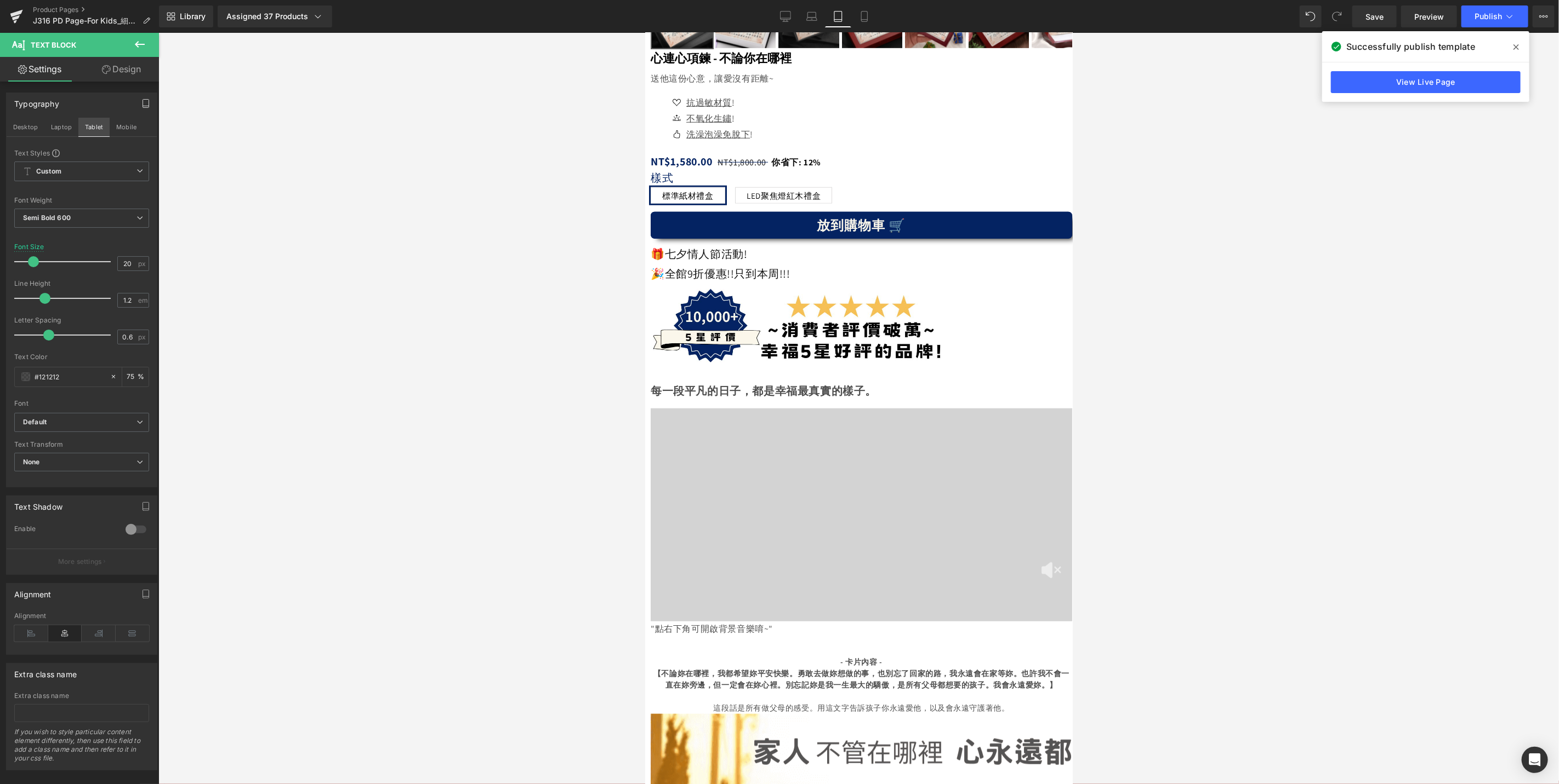
scroll to position [787, 0]
drag, startPoint x: 130, startPoint y: 265, endPoint x: 107, endPoint y: 265, distance: 23.0
click at [107, 265] on div "Font Size 20 px" at bounding box center [82, 262] width 135 height 37
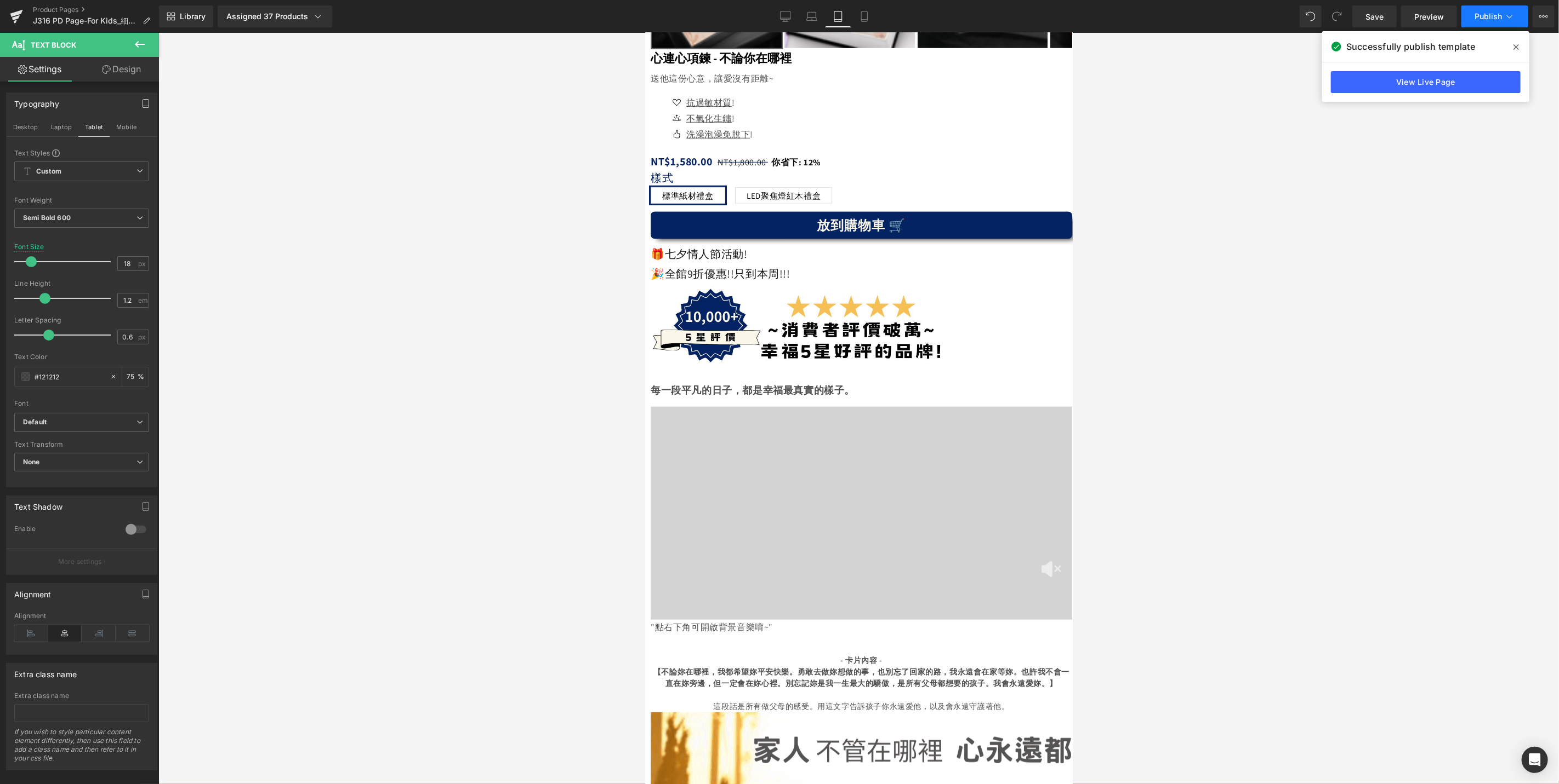
click at [1493, 11] on button "Publish" at bounding box center [1493, 16] width 66 height 22
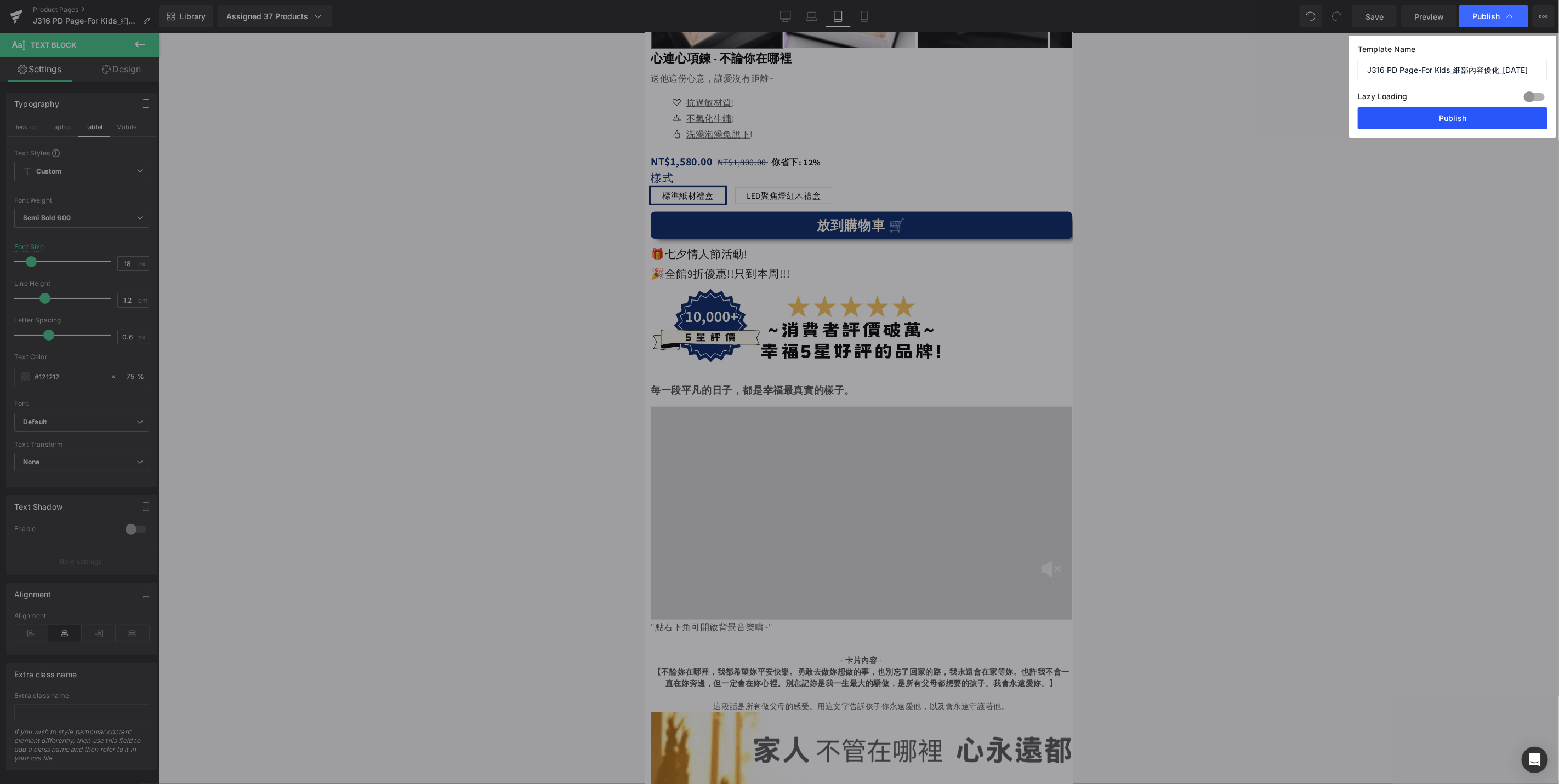
click at [1462, 118] on button "Publish" at bounding box center [1452, 118] width 190 height 22
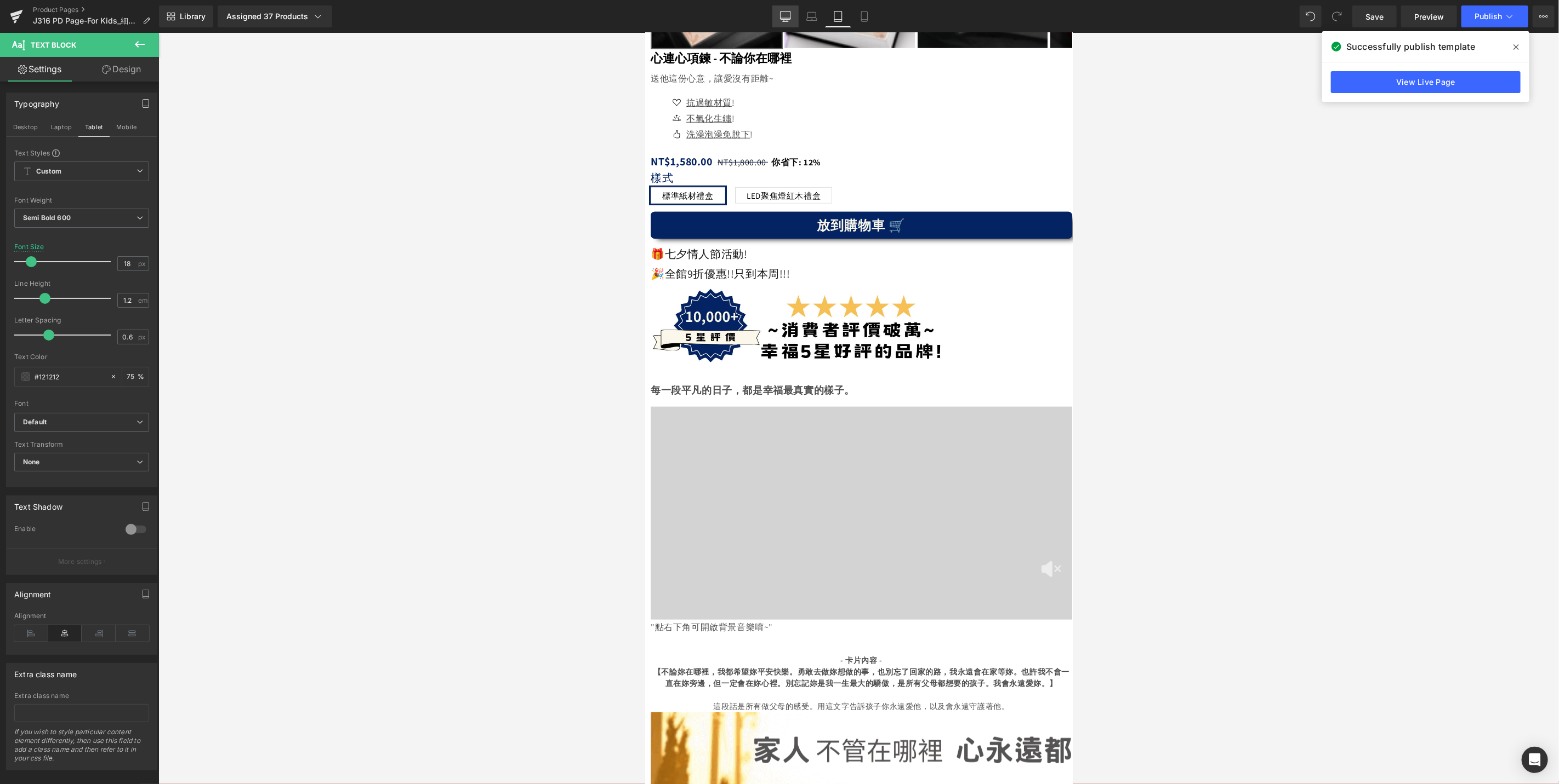
click at [785, 20] on icon at bounding box center [784, 15] width 11 height 11
type input "20"
type input "75"
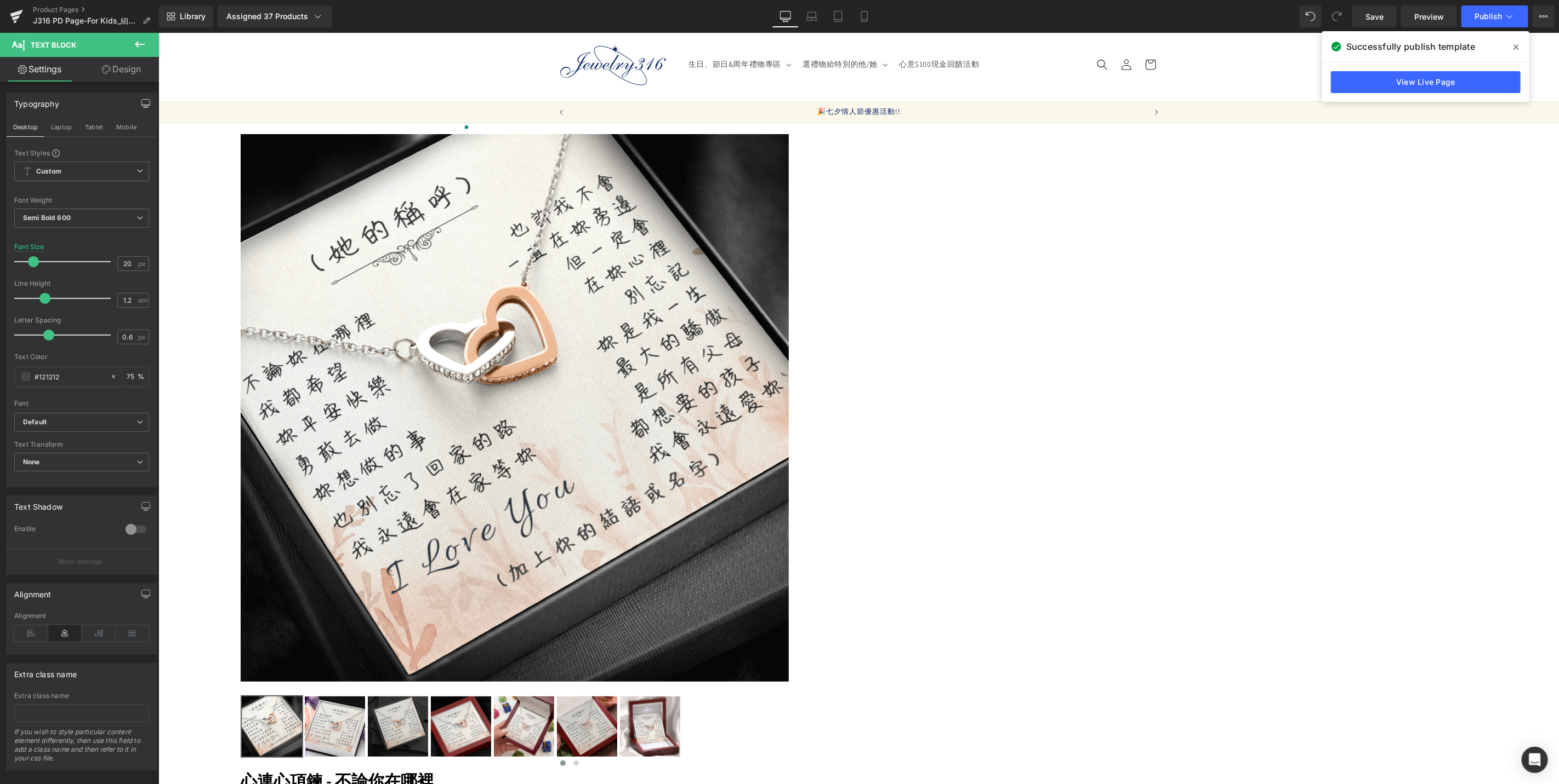
scroll to position [0, 0]
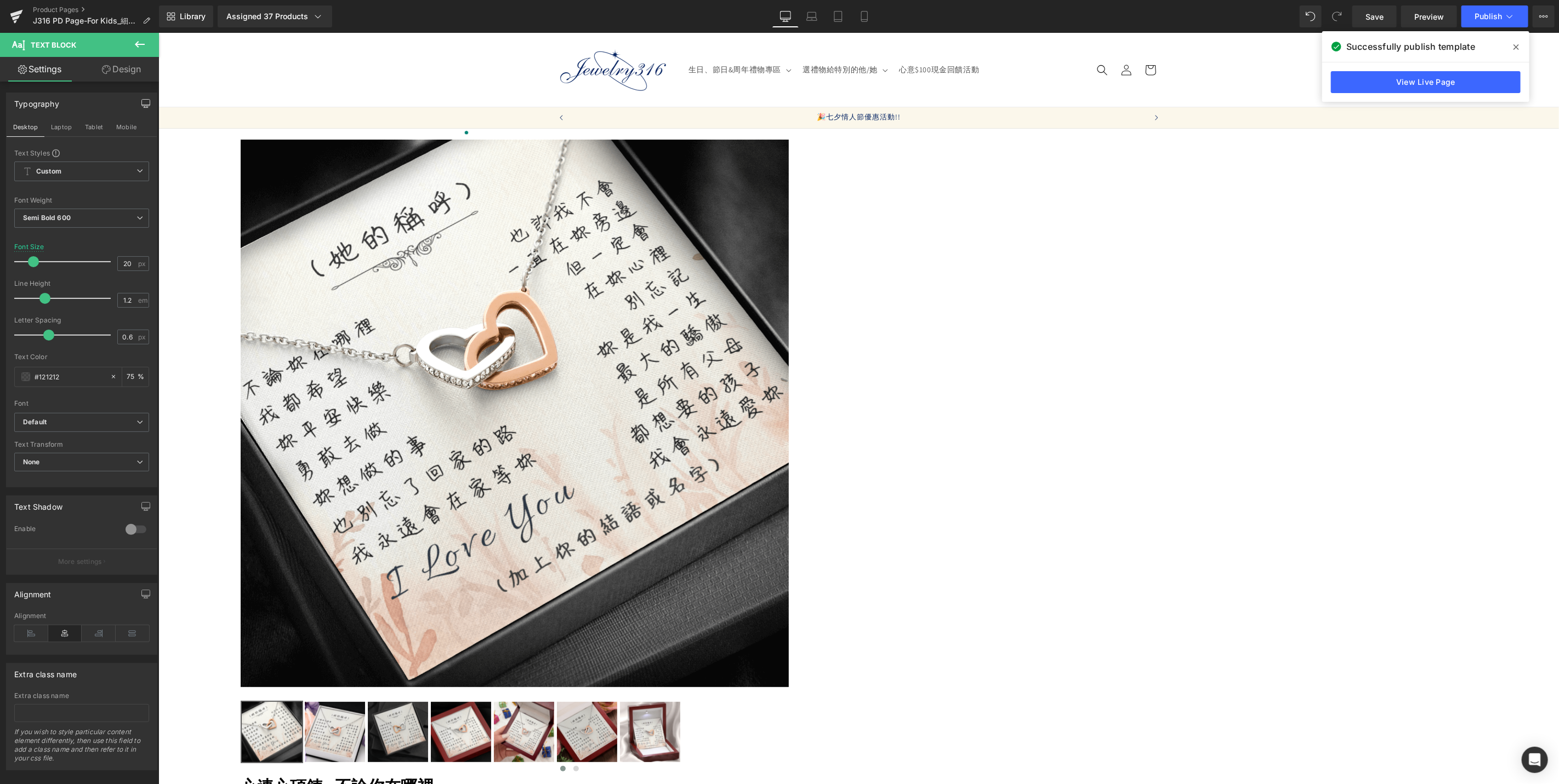
click at [158, 33] on icon at bounding box center [158, 33] width 0 height 0
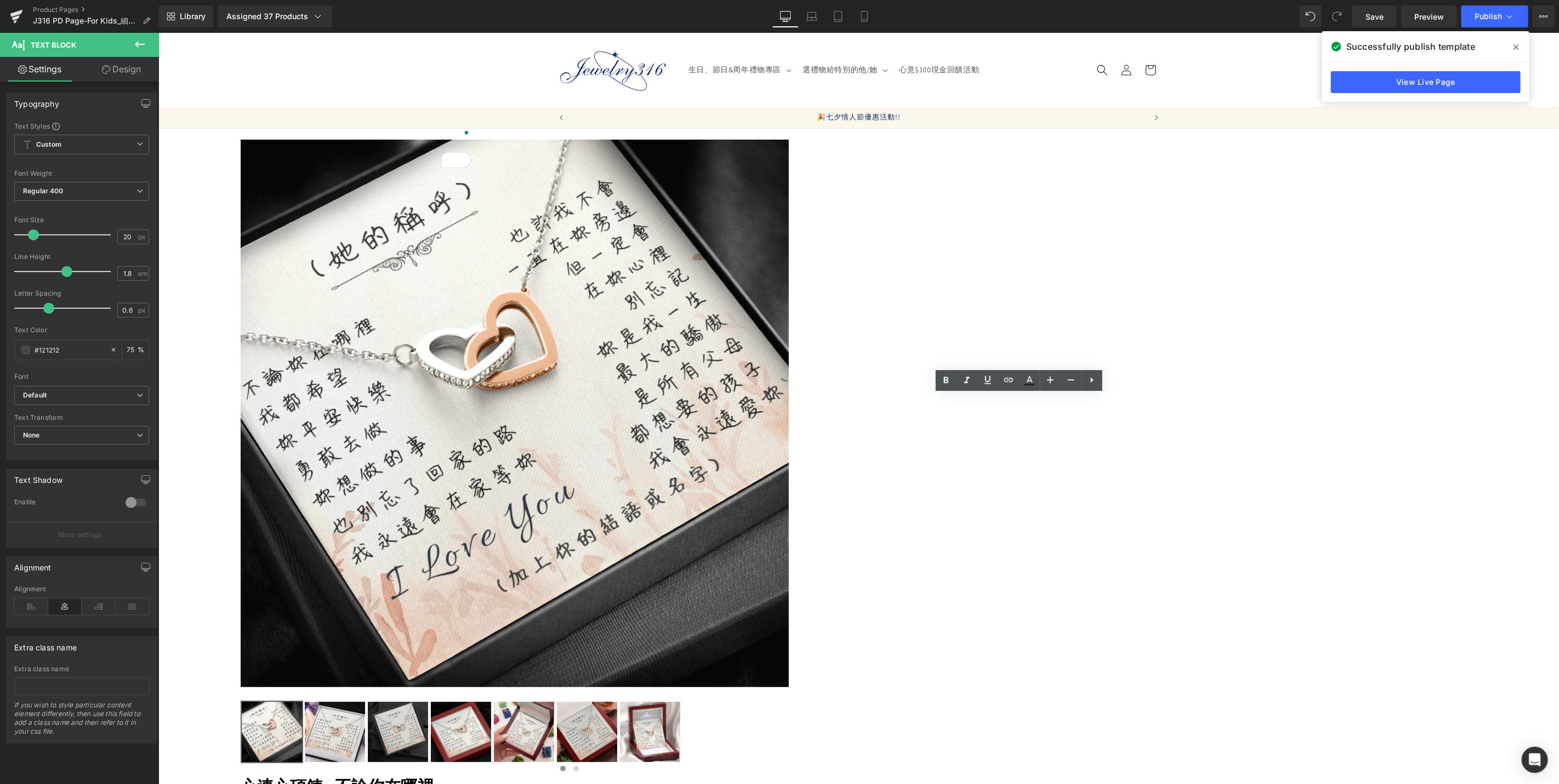
drag, startPoint x: 1070, startPoint y: 404, endPoint x: 969, endPoint y: 404, distance: 101.0
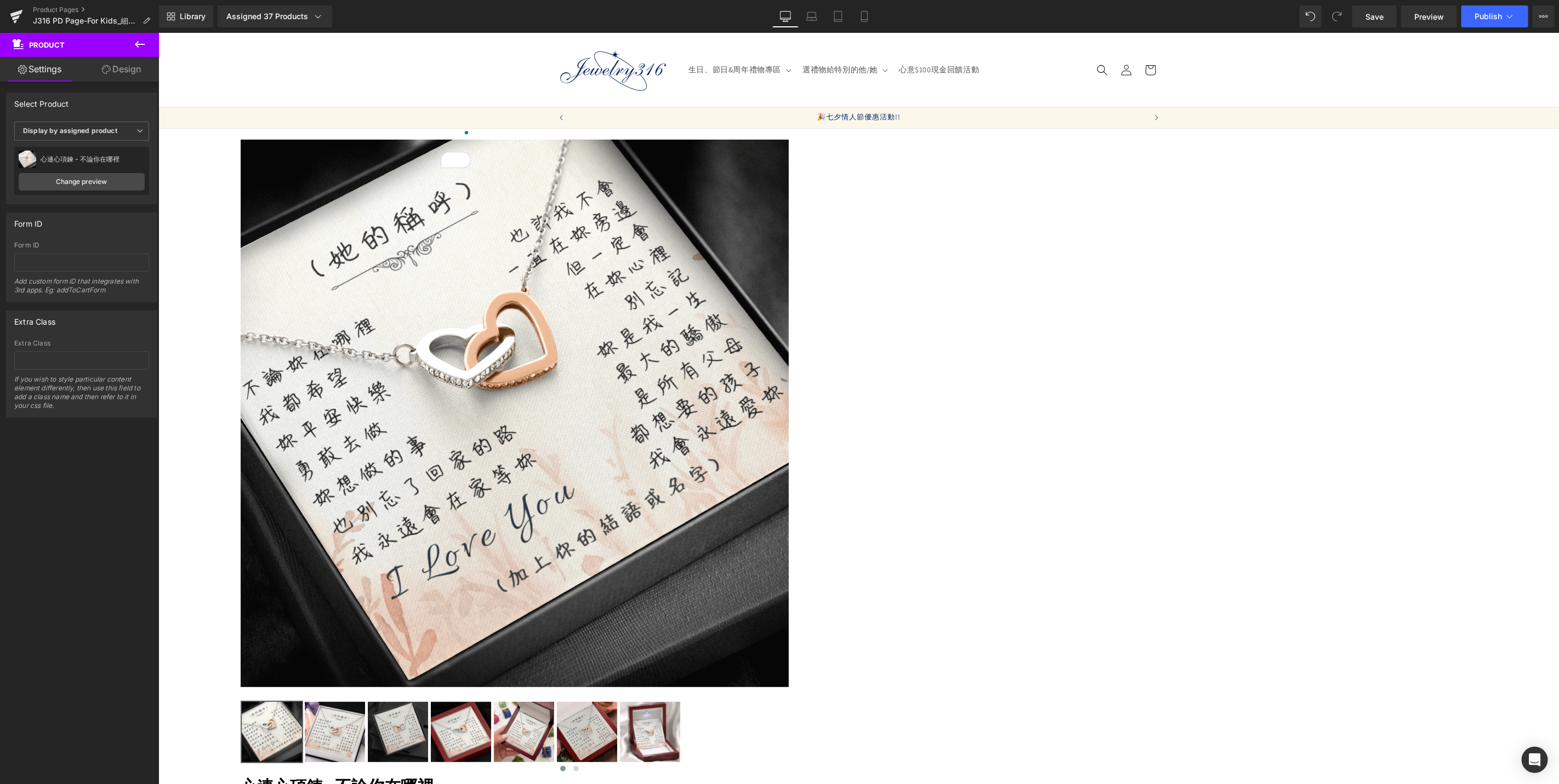
drag, startPoint x: 1033, startPoint y: 425, endPoint x: 1118, endPoint y: 419, distance: 85.2
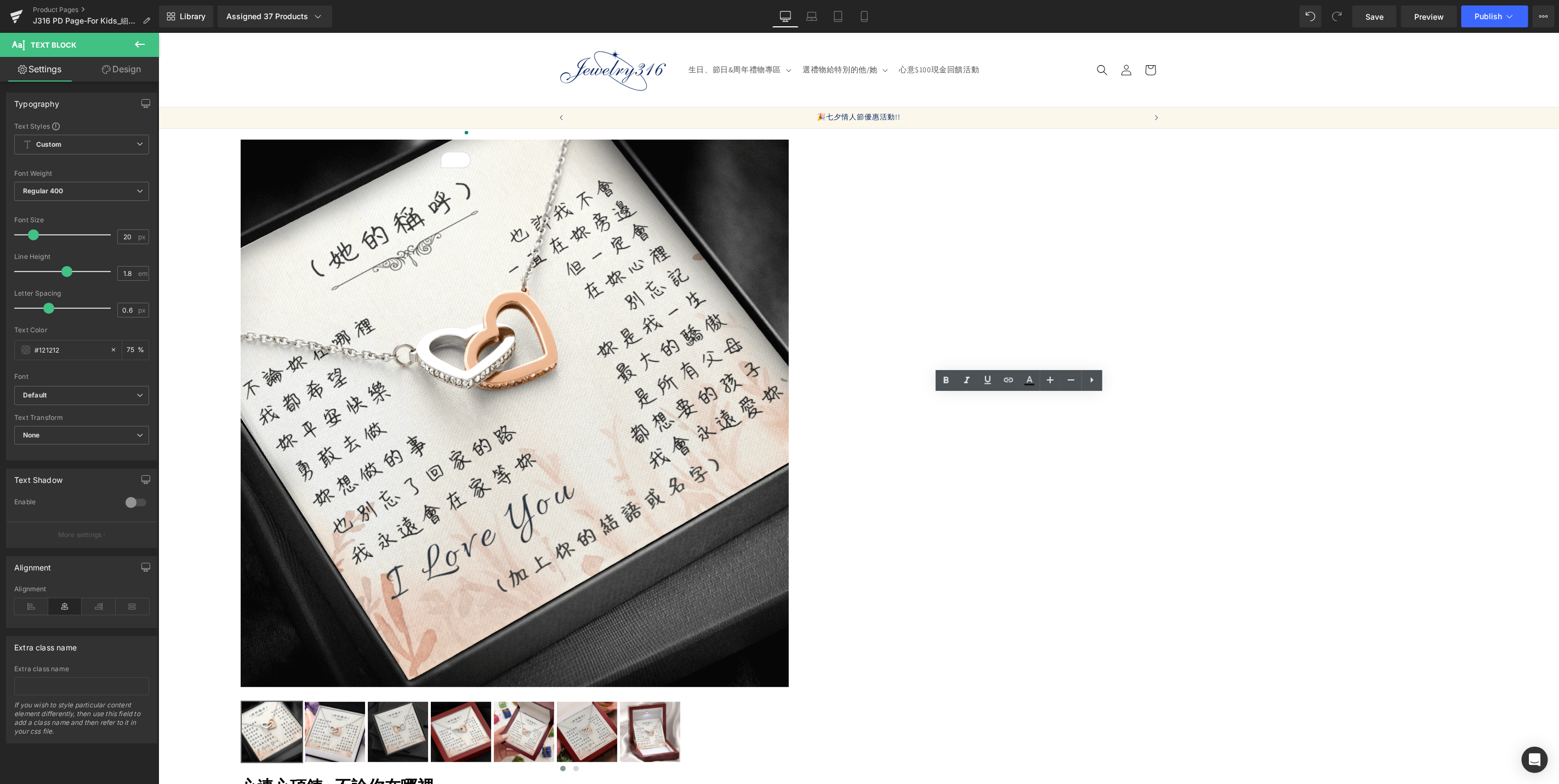
drag, startPoint x: 1034, startPoint y: 428, endPoint x: 1096, endPoint y: 419, distance: 62.6
drag, startPoint x: 1010, startPoint y: 405, endPoint x: 1078, endPoint y: 404, distance: 68.0
copy font "館9折優惠!!"
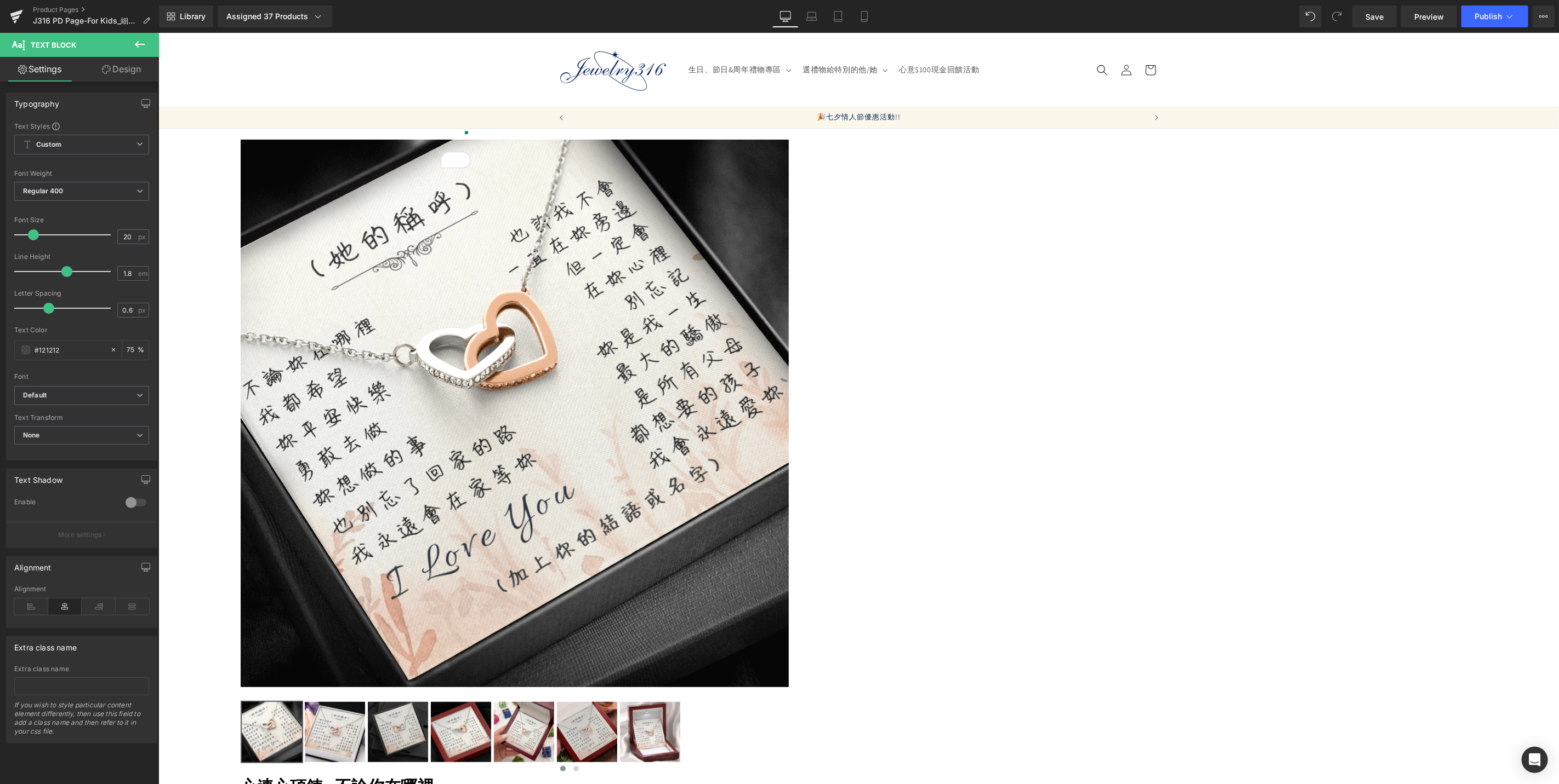
drag, startPoint x: 974, startPoint y: 424, endPoint x: 1022, endPoint y: 410, distance: 50.0
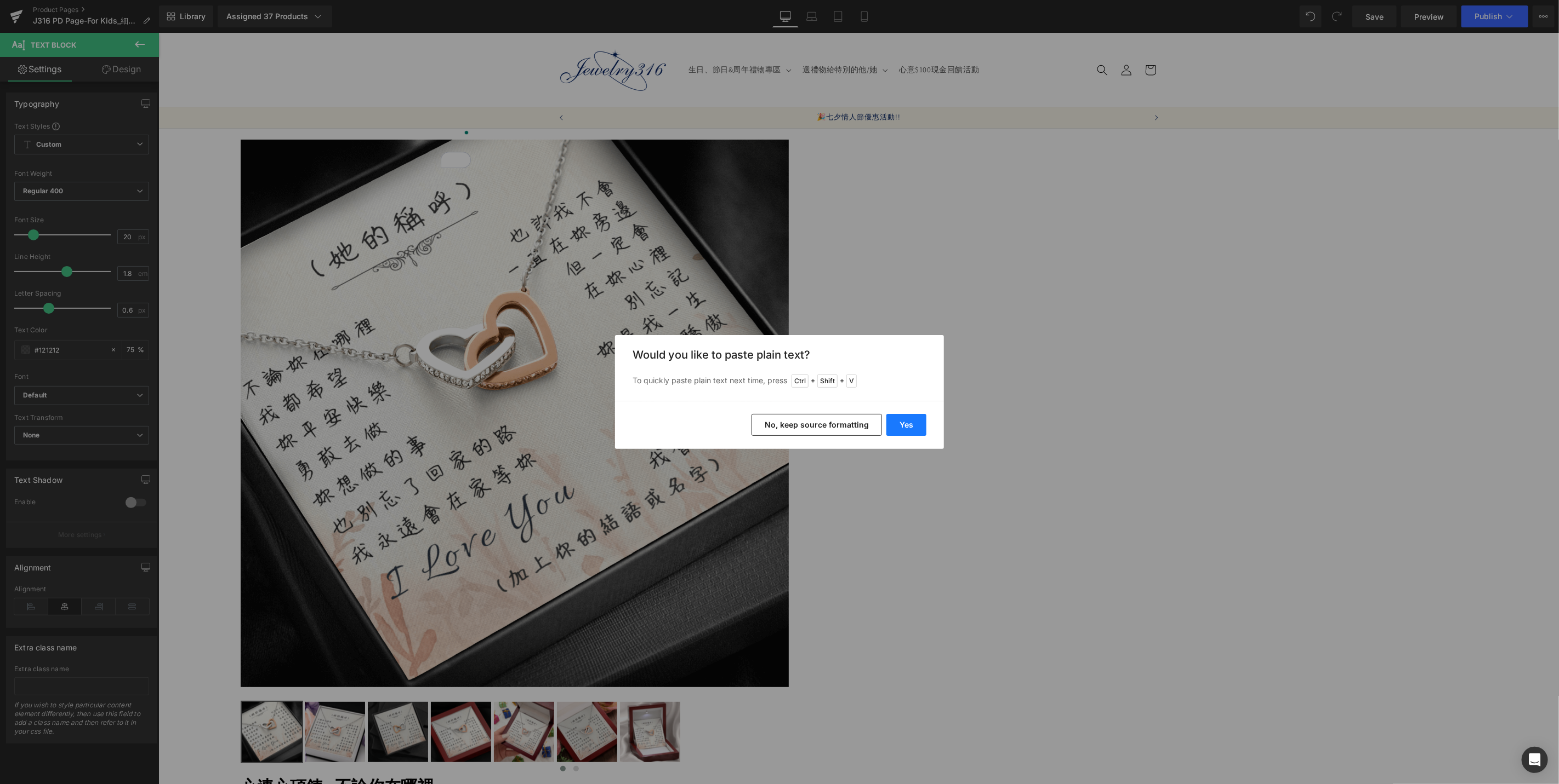
click at [915, 430] on button "Yes" at bounding box center [907, 425] width 40 height 22
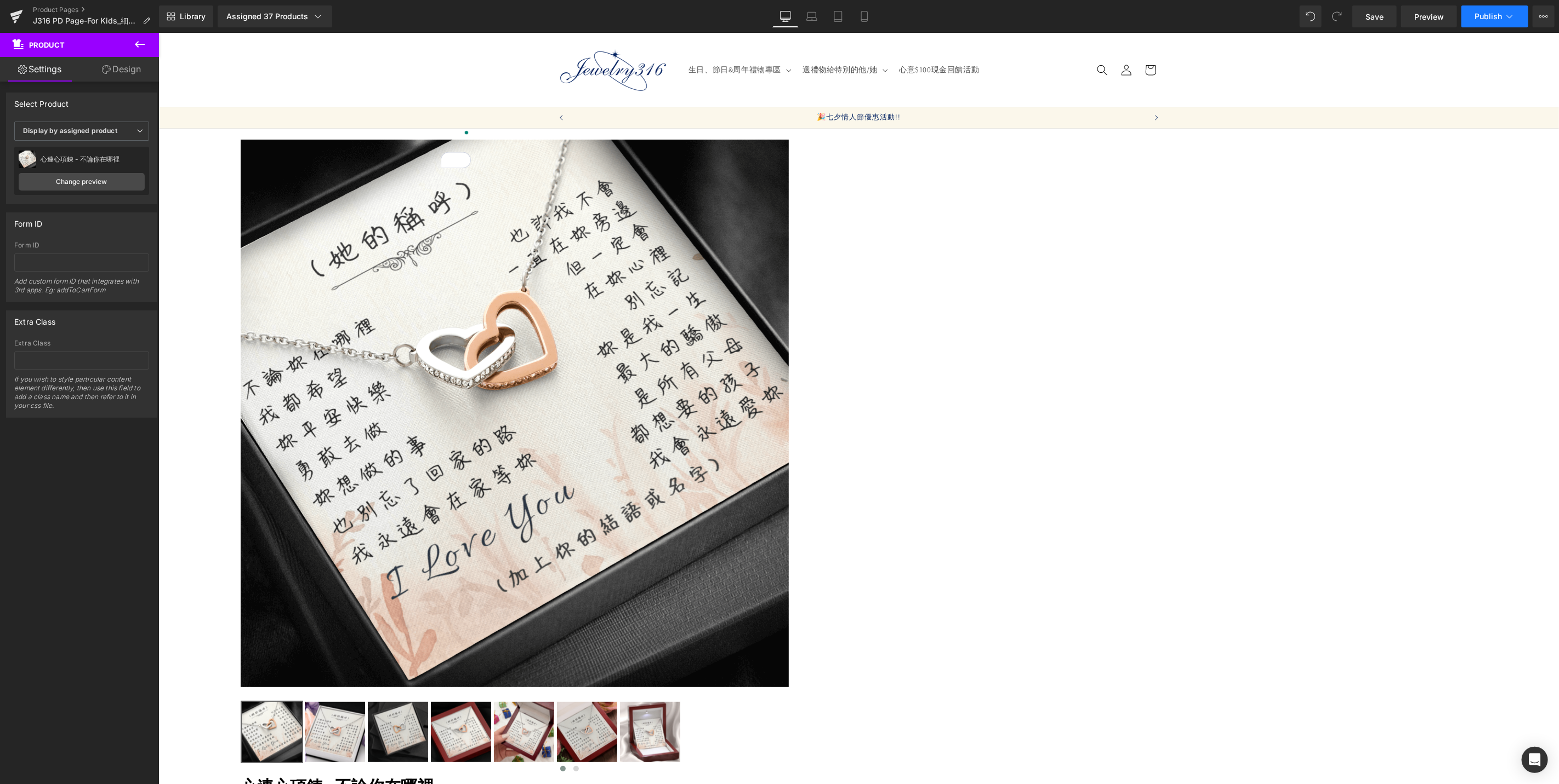
click at [1481, 19] on span "Publish" at bounding box center [1488, 16] width 27 height 9
drag, startPoint x: 1070, startPoint y: 405, endPoint x: 1144, endPoint y: 412, distance: 74.3
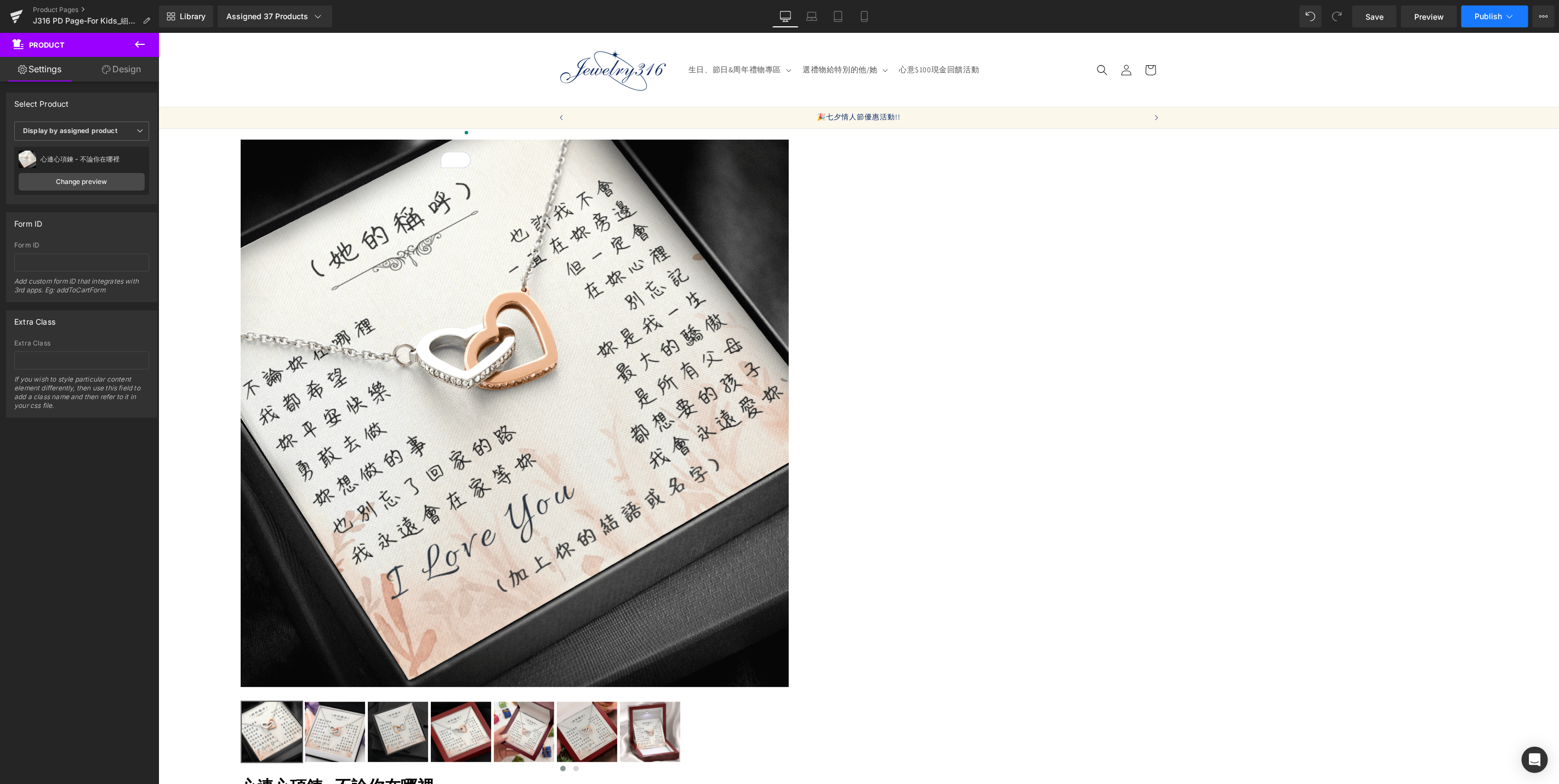
click at [1503, 14] on button "Publish" at bounding box center [1493, 16] width 66 height 22
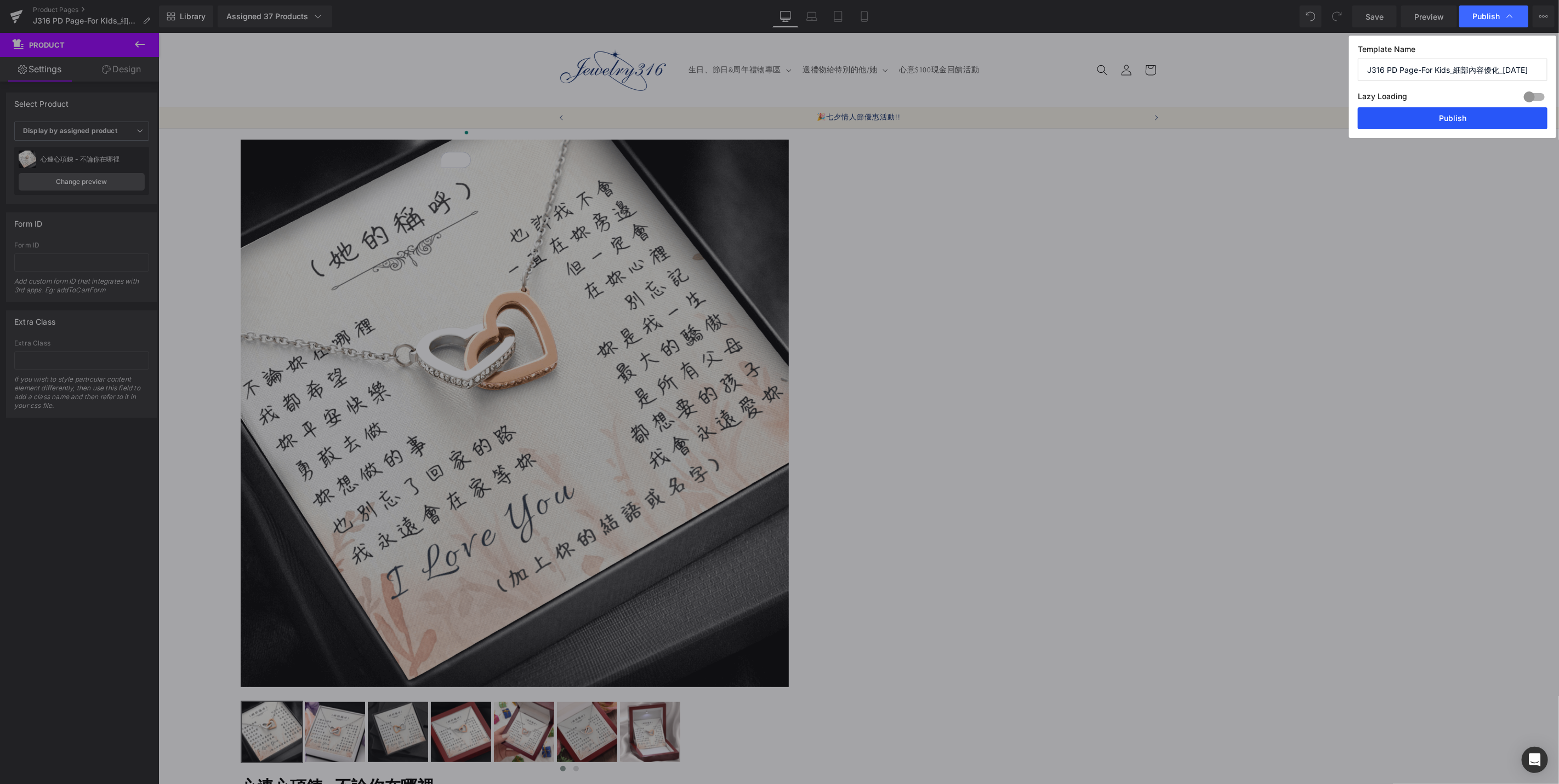
click at [1453, 117] on button "Publish" at bounding box center [1452, 118] width 190 height 22
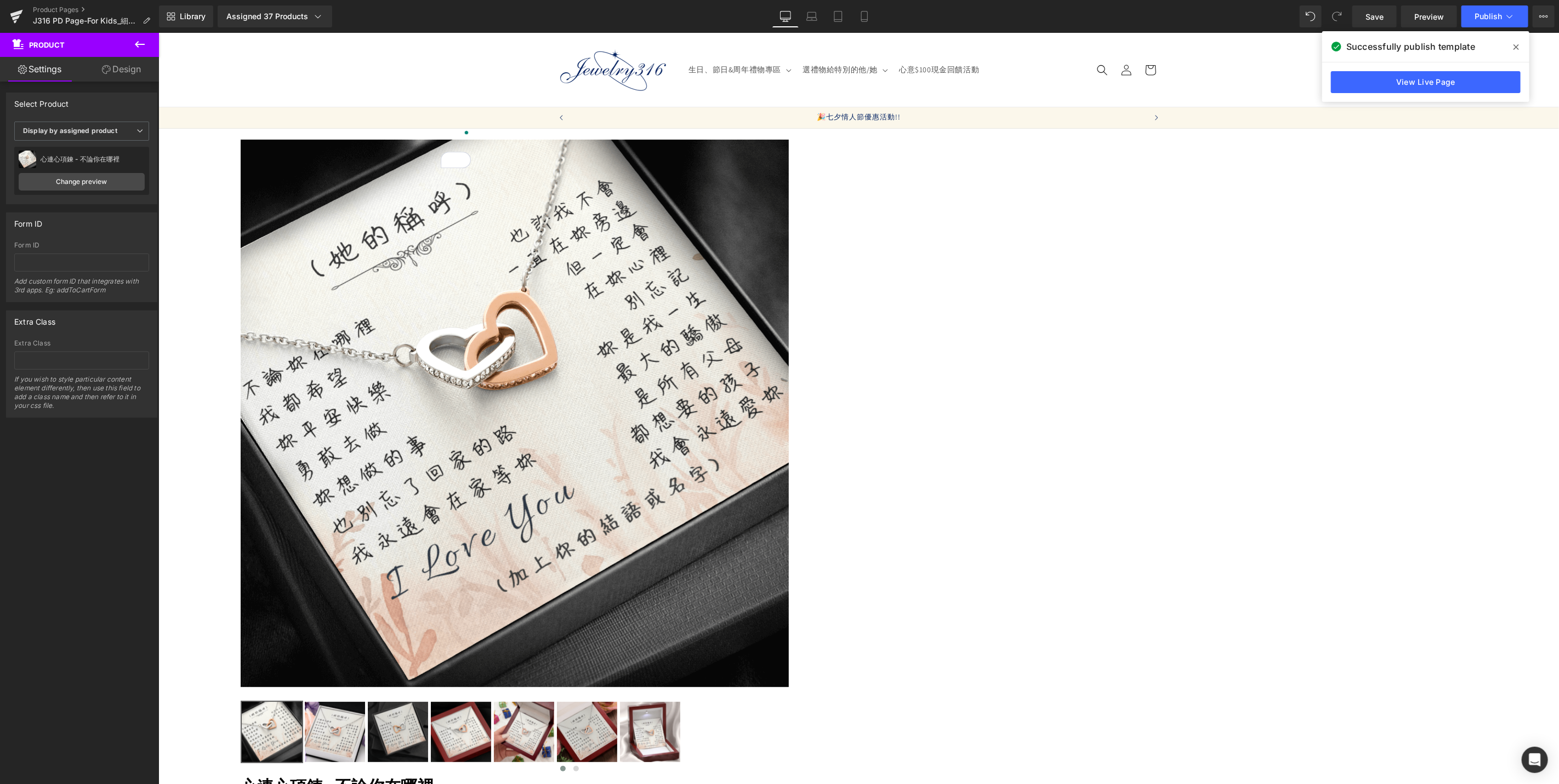
click at [1517, 46] on icon at bounding box center [1516, 46] width 6 height 9
